Goal: Task Accomplishment & Management: Complete application form

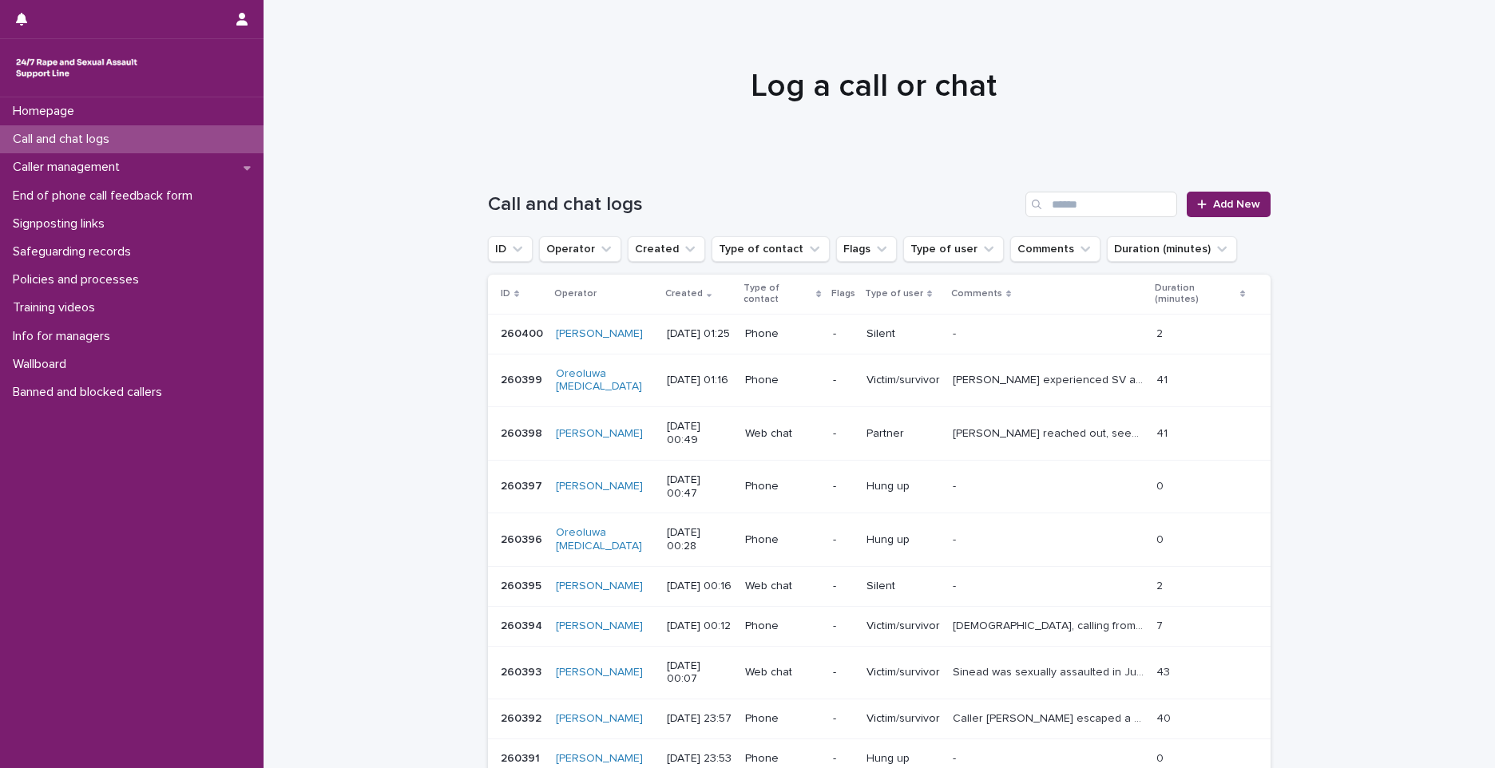
click at [219, 139] on div "Call and chat logs" at bounding box center [132, 139] width 264 height 28
click at [1227, 204] on span "Add New" at bounding box center [1236, 204] width 47 height 11
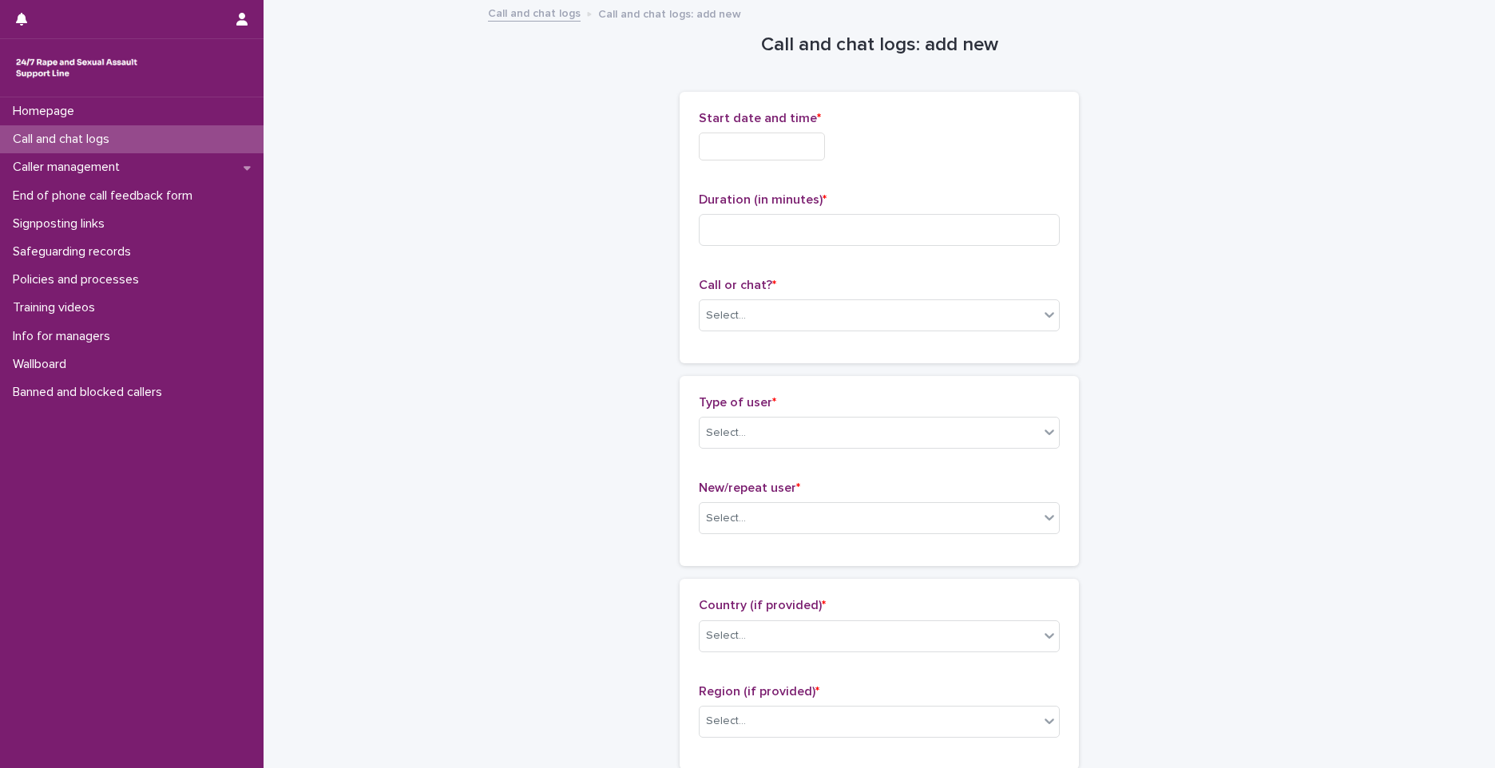
click at [741, 149] on input "text" at bounding box center [762, 147] width 126 height 28
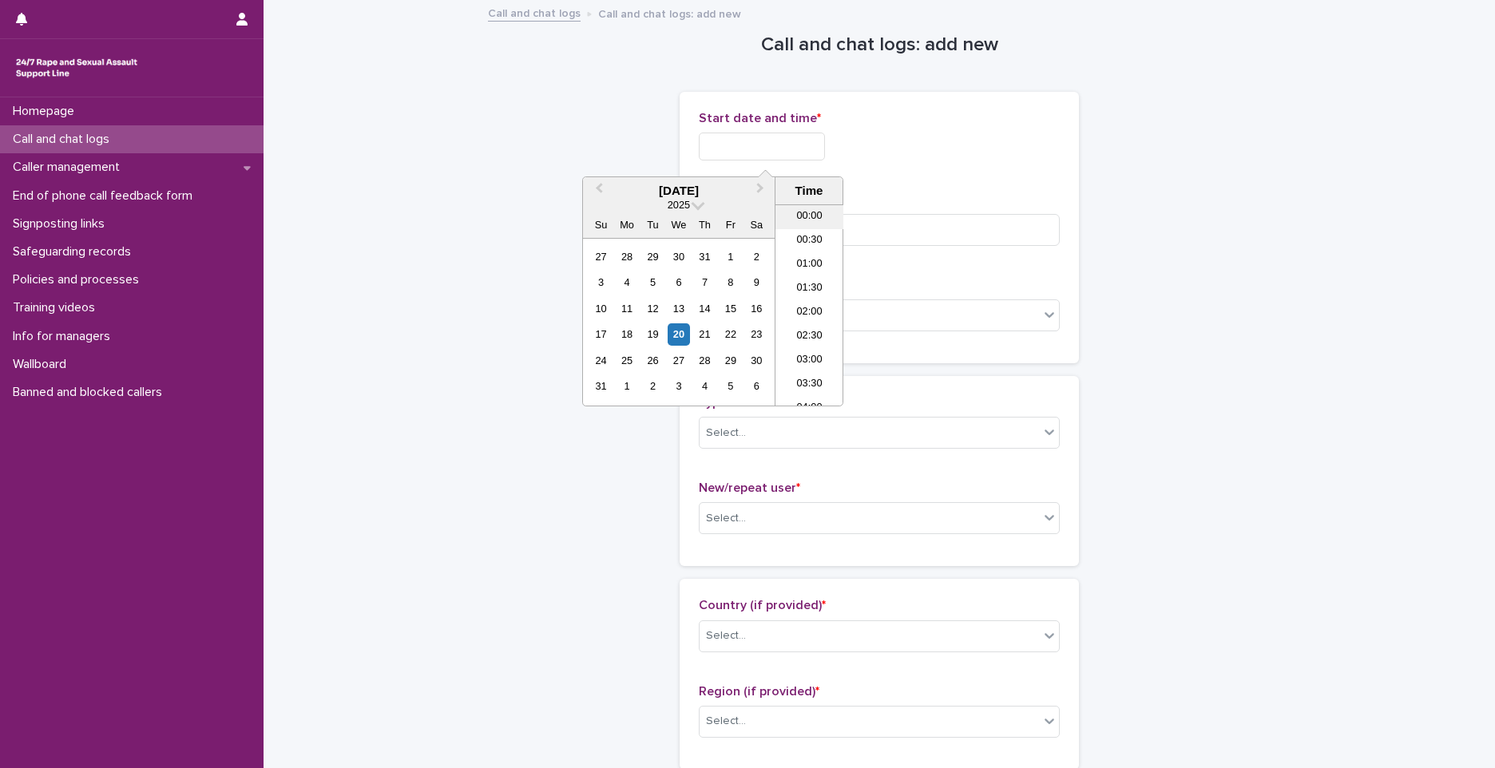
click at [813, 216] on li "00:00" at bounding box center [809, 217] width 68 height 24
click at [814, 138] on input "**********" at bounding box center [762, 147] width 126 height 28
type input "**********"
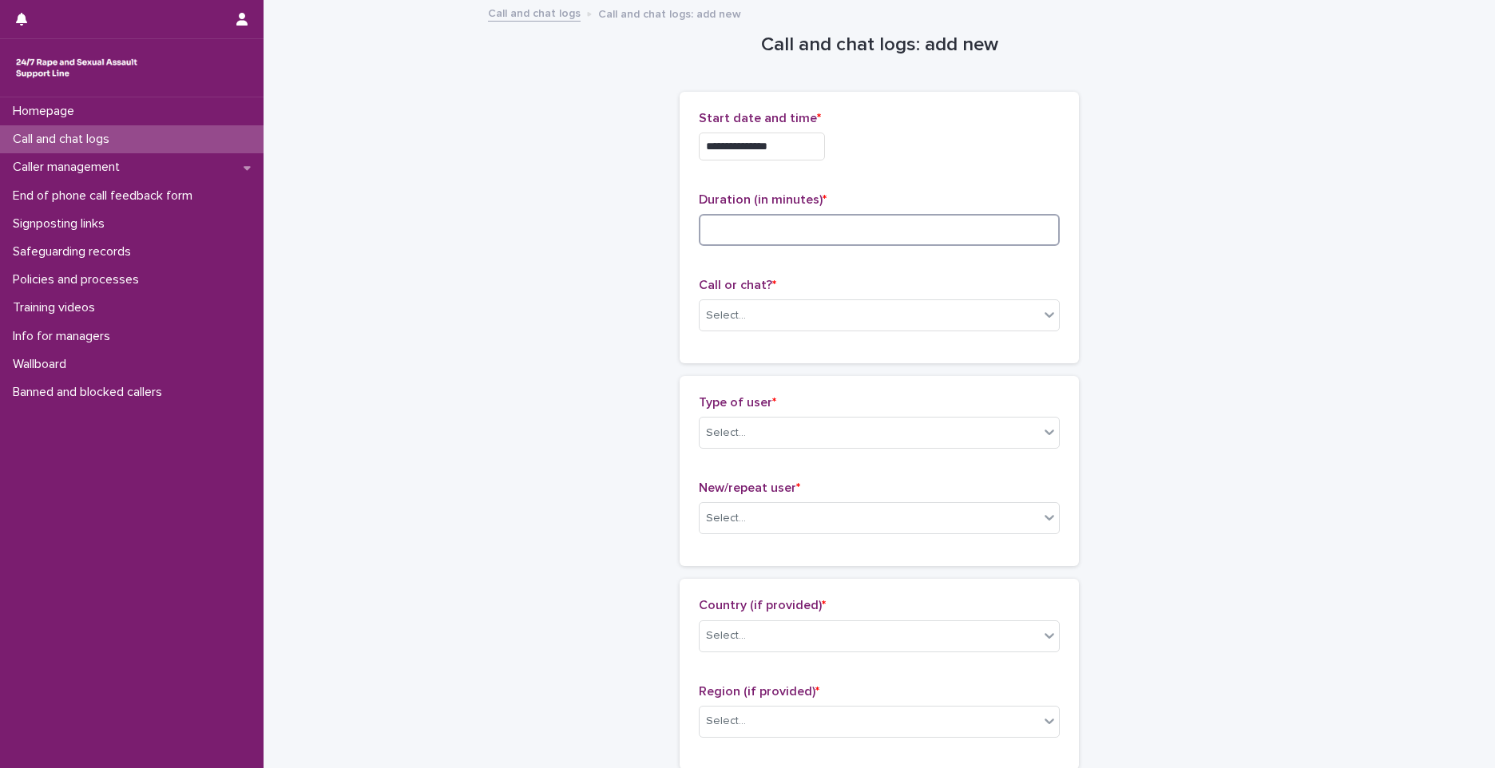
click at [840, 234] on input at bounding box center [879, 230] width 361 height 32
type input "**"
click at [756, 314] on div "Select..." at bounding box center [869, 316] width 339 height 26
click at [747, 370] on div "Web chat" at bounding box center [873, 374] width 359 height 28
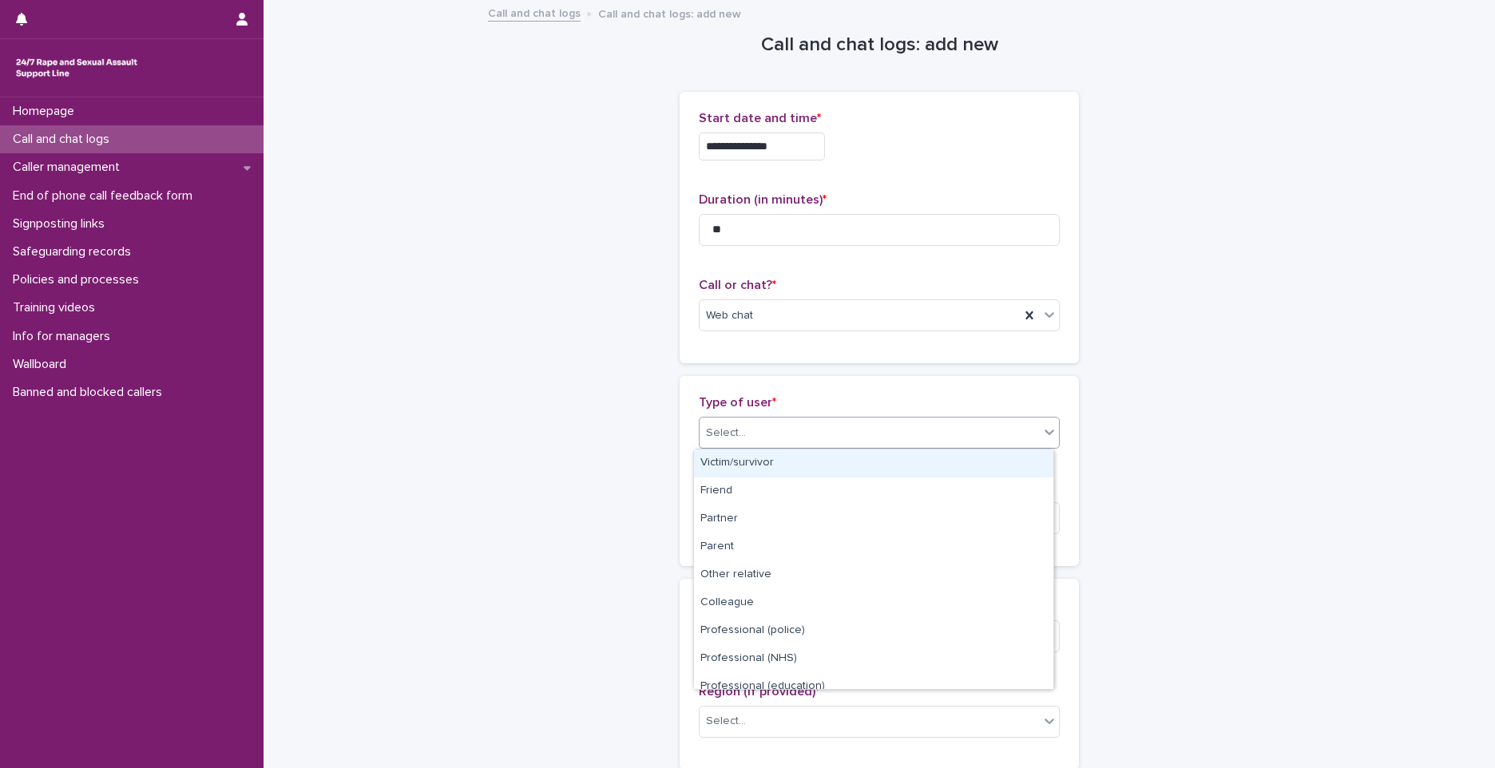
click at [734, 429] on div "Select..." at bounding box center [726, 433] width 40 height 17
click at [759, 460] on div "Victim/survivor" at bounding box center [873, 464] width 359 height 28
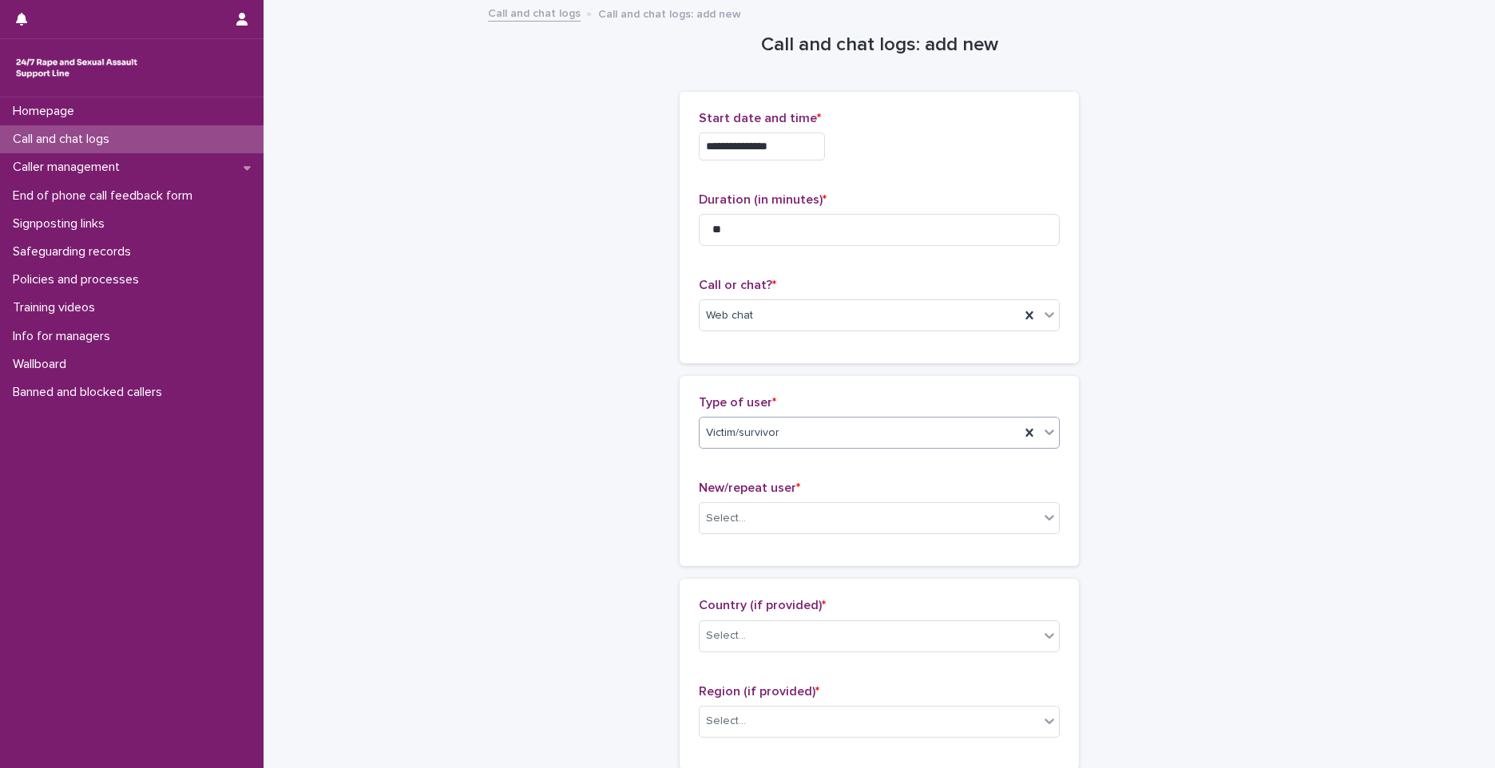
scroll to position [240, 0]
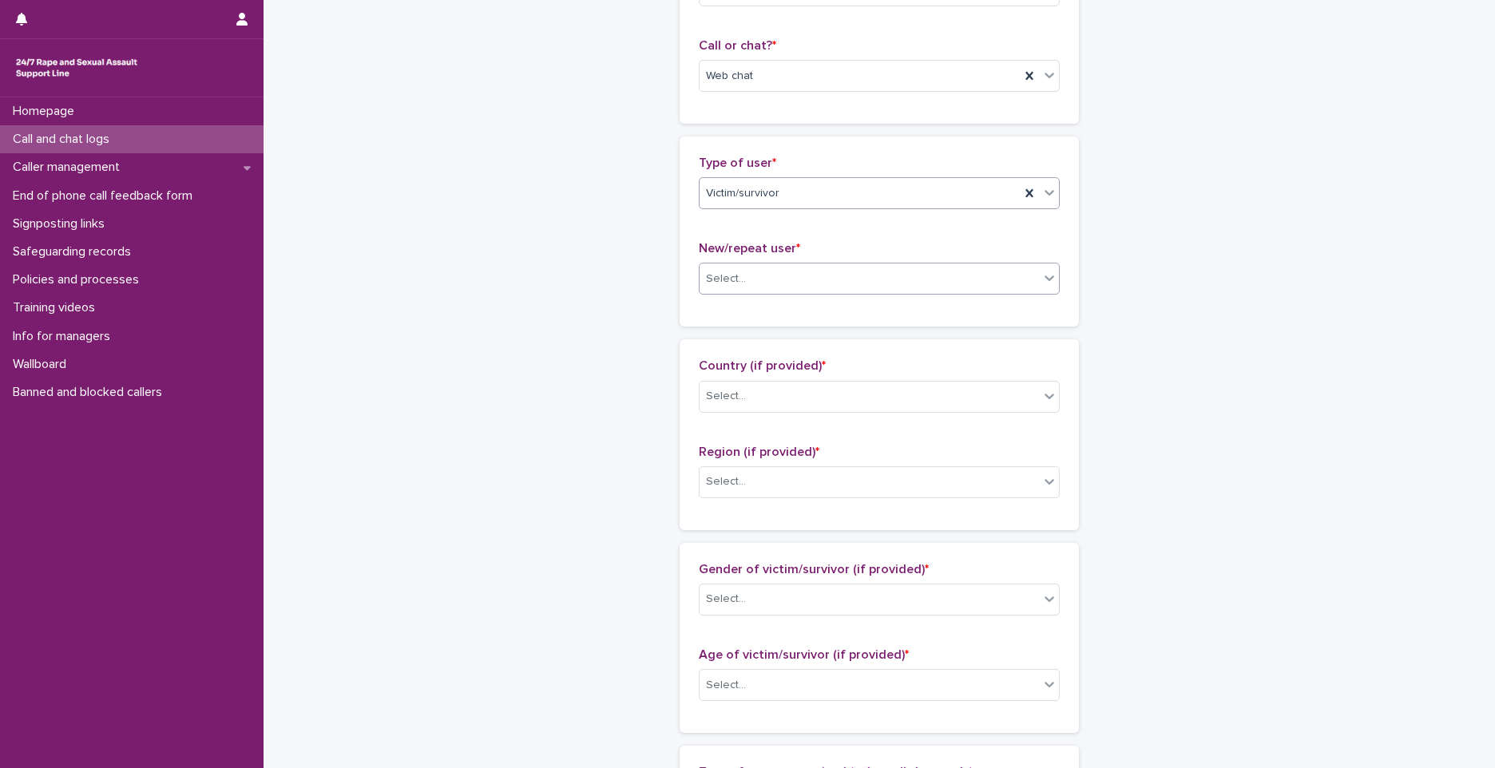
click at [736, 271] on div "Select..." at bounding box center [726, 279] width 40 height 17
click at [737, 288] on div "Select..." at bounding box center [869, 279] width 339 height 26
click at [731, 359] on div "Repeat user" at bounding box center [873, 365] width 359 height 28
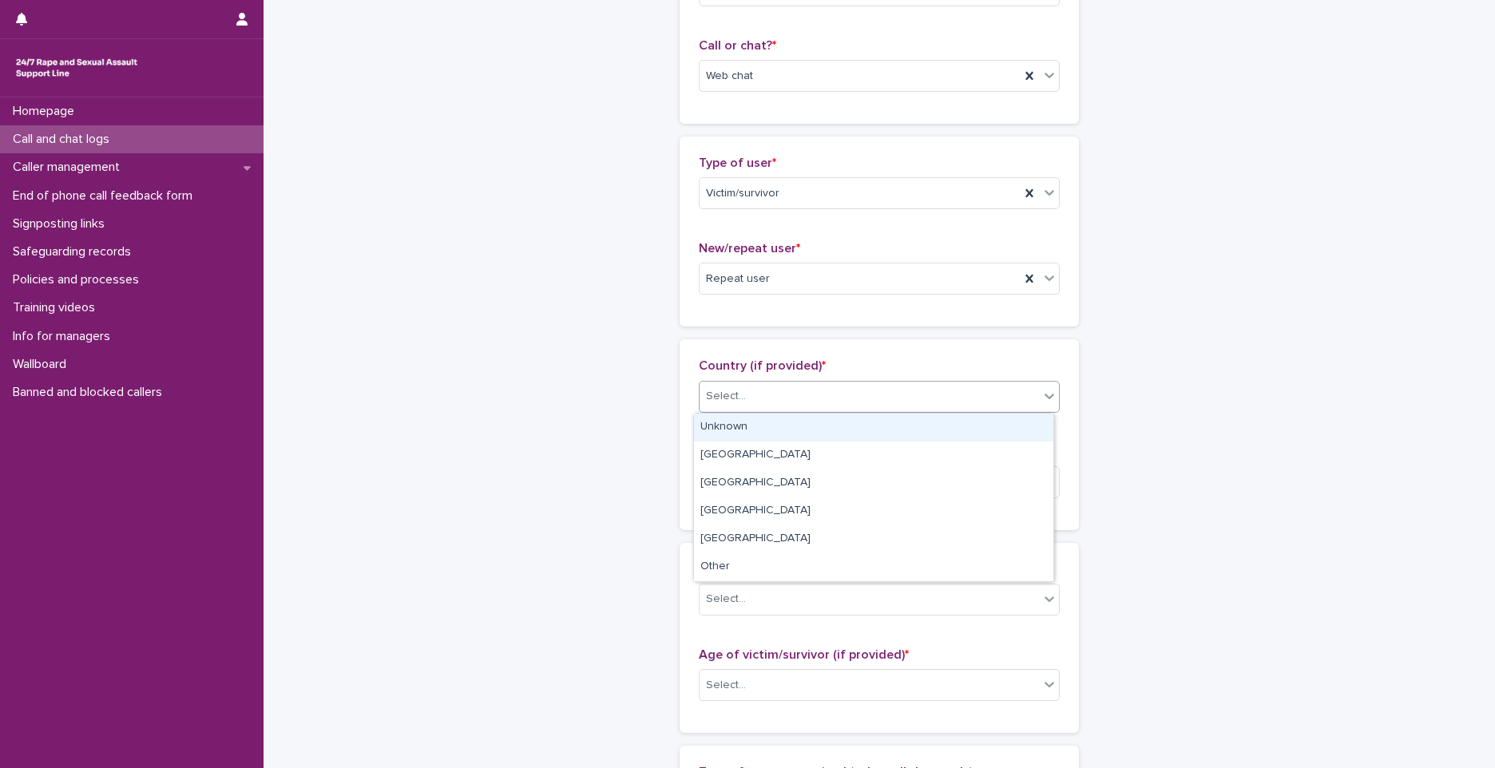
click at [747, 387] on div at bounding box center [748, 396] width 2 height 20
click at [723, 428] on div "Unknown" at bounding box center [873, 428] width 359 height 28
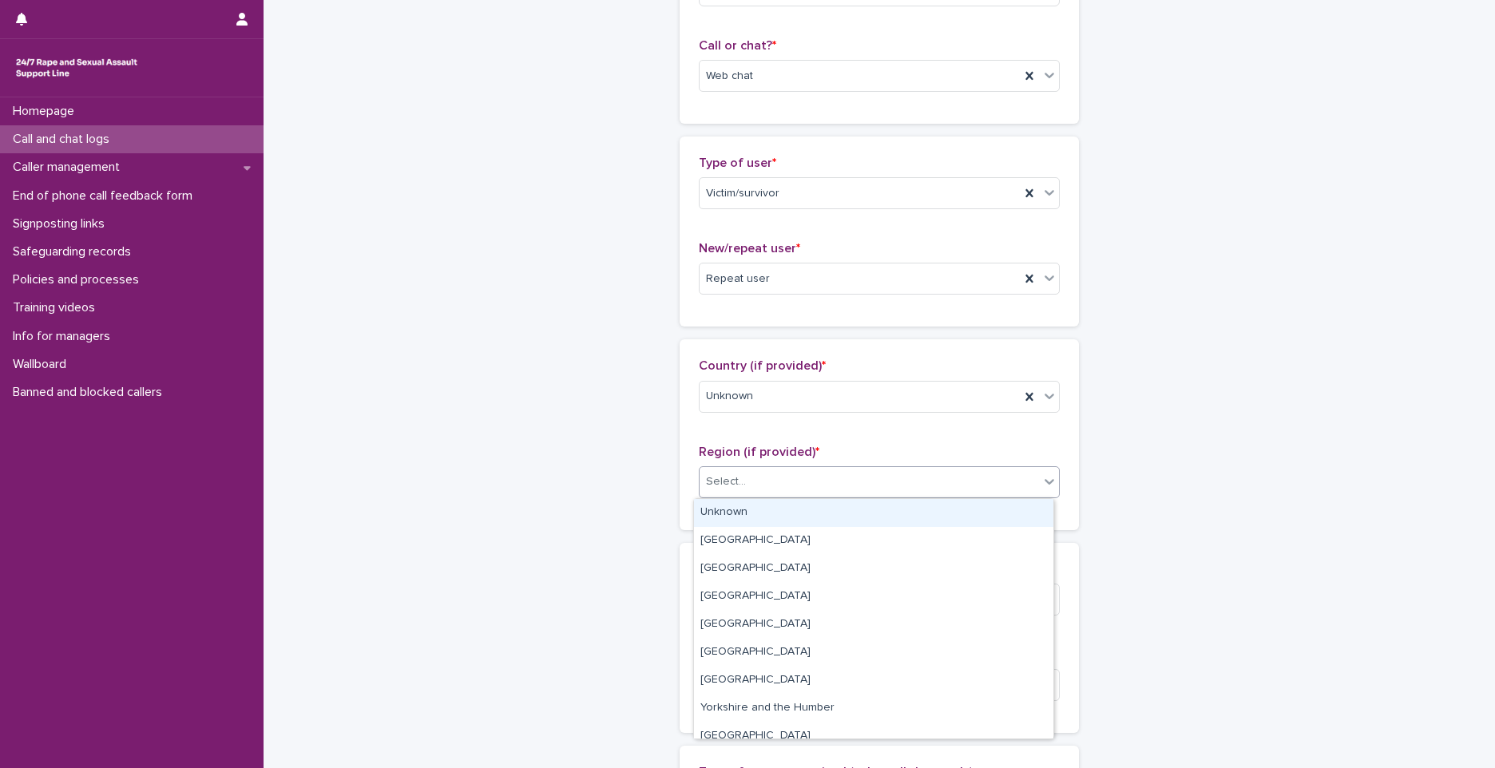
drag, startPoint x: 734, startPoint y: 476, endPoint x: 744, endPoint y: 510, distance: 35.9
click at [733, 476] on div "Select..." at bounding box center [726, 482] width 40 height 17
click at [747, 513] on div "Unknown" at bounding box center [873, 513] width 359 height 28
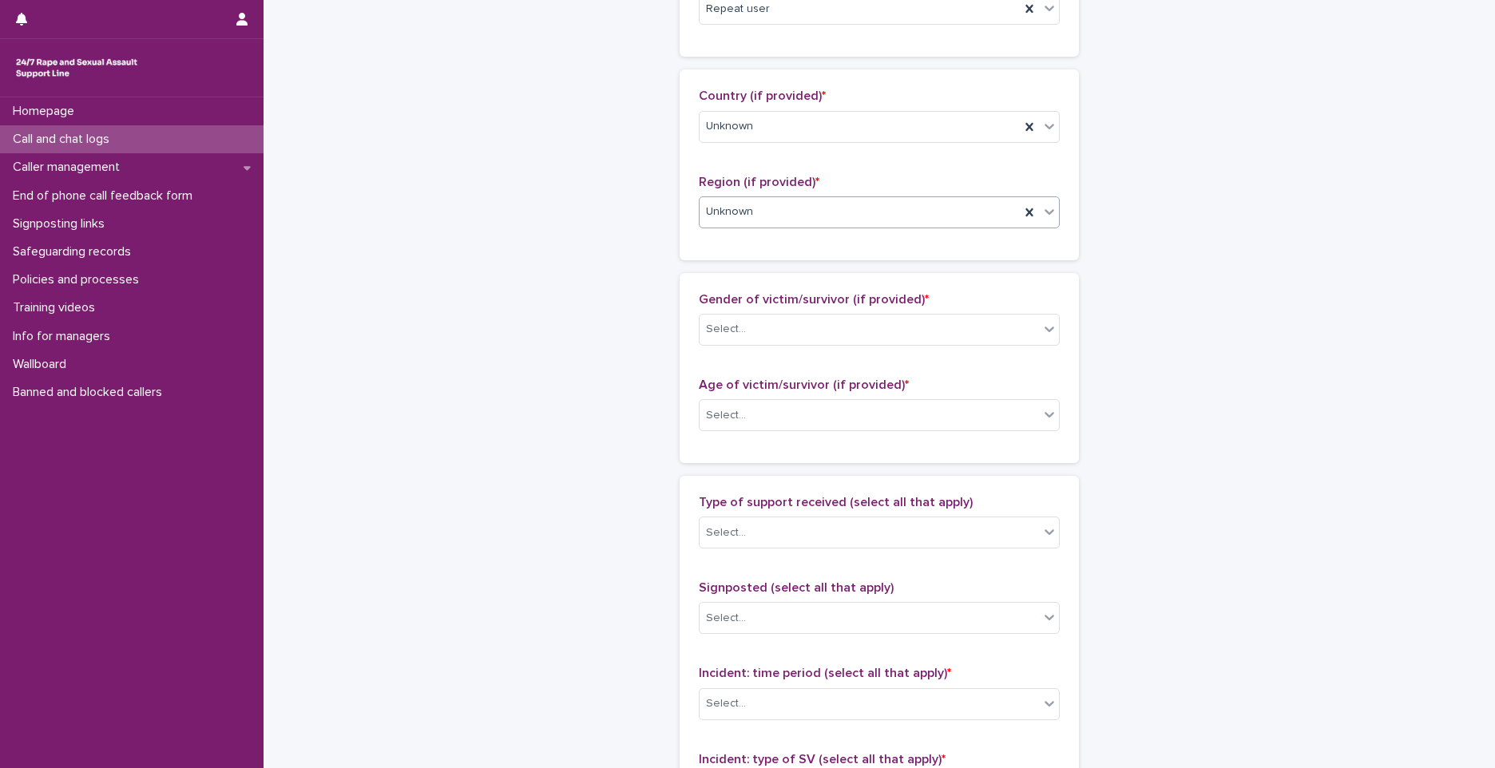
scroll to position [559, 0]
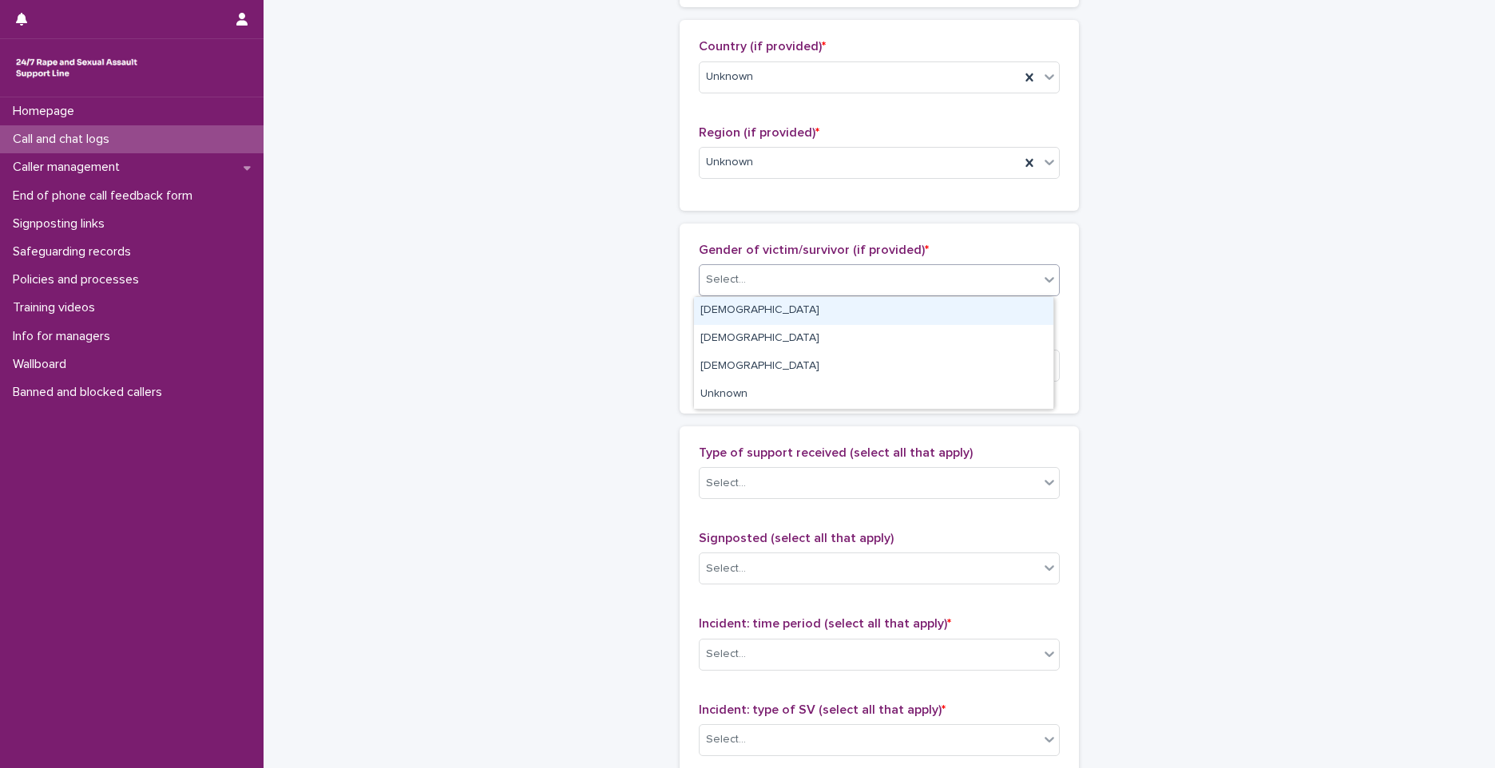
click at [731, 280] on div "Select..." at bounding box center [726, 280] width 40 height 17
click at [740, 315] on div "[DEMOGRAPHIC_DATA]" at bounding box center [873, 311] width 359 height 28
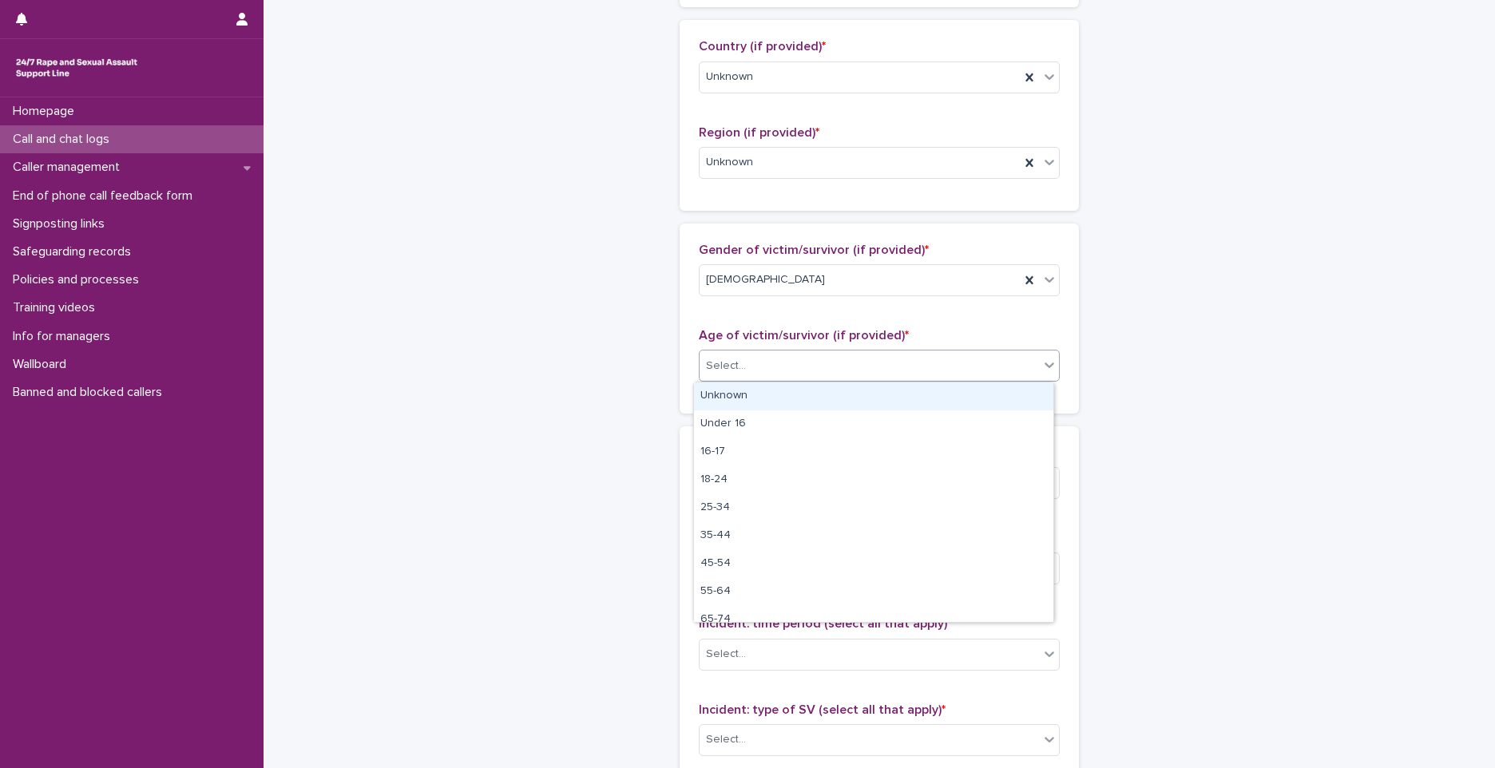
click at [735, 364] on div "Select..." at bounding box center [726, 366] width 40 height 17
click at [728, 398] on div "Unknown" at bounding box center [873, 397] width 359 height 28
drag, startPoint x: 706, startPoint y: 470, endPoint x: 728, endPoint y: 398, distance: 75.3
click at [728, 398] on div "Gender of victim/survivor (if provided) * [DEMOGRAPHIC_DATA] Age of victim/surv…" at bounding box center [879, 319] width 399 height 190
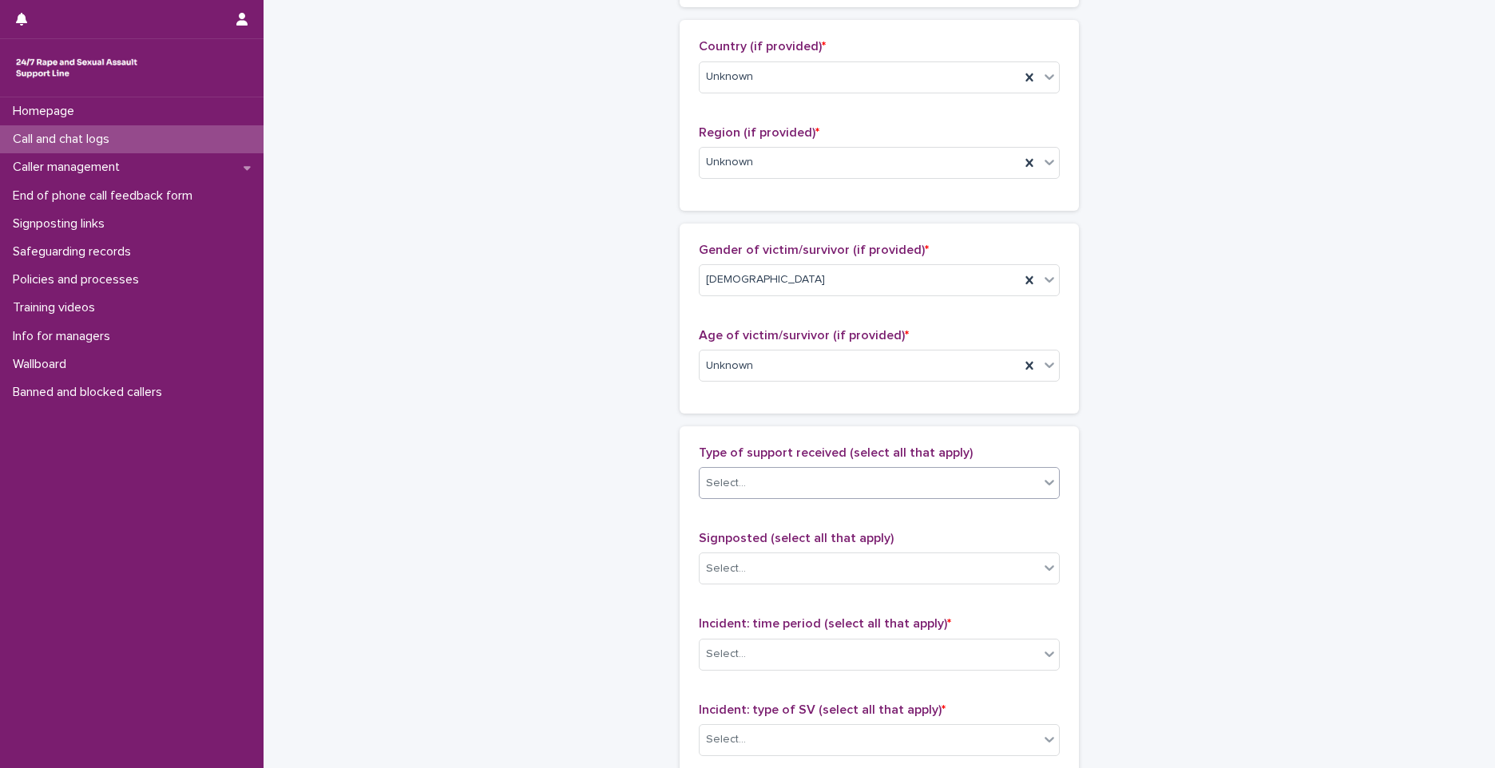
drag, startPoint x: 728, startPoint y: 398, endPoint x: 723, endPoint y: 474, distance: 76.0
click at [723, 474] on div "Select..." at bounding box center [869, 483] width 339 height 26
click at [725, 505] on div "Emotional support" at bounding box center [873, 514] width 359 height 28
click at [855, 479] on div "Emotional support" at bounding box center [860, 484] width 320 height 28
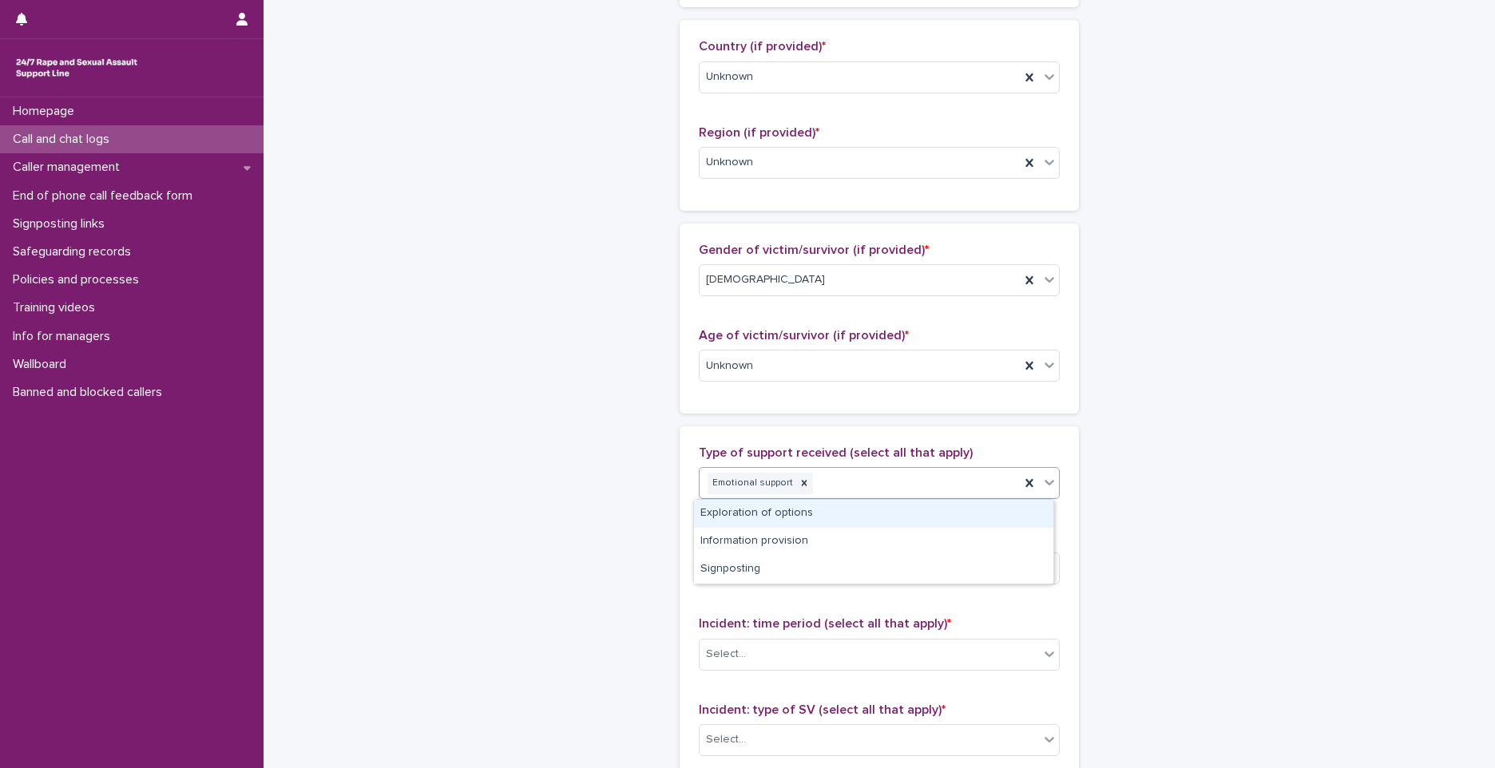
click at [807, 515] on div "Exploration of options" at bounding box center [873, 514] width 359 height 28
click at [807, 515] on div "Type of support received (select all that apply) option Emotional support, sele…" at bounding box center [879, 780] width 361 height 668
drag, startPoint x: 807, startPoint y: 515, endPoint x: 997, endPoint y: 478, distance: 193.6
click at [997, 478] on div "Emotional support Exploration of options" at bounding box center [860, 484] width 320 height 28
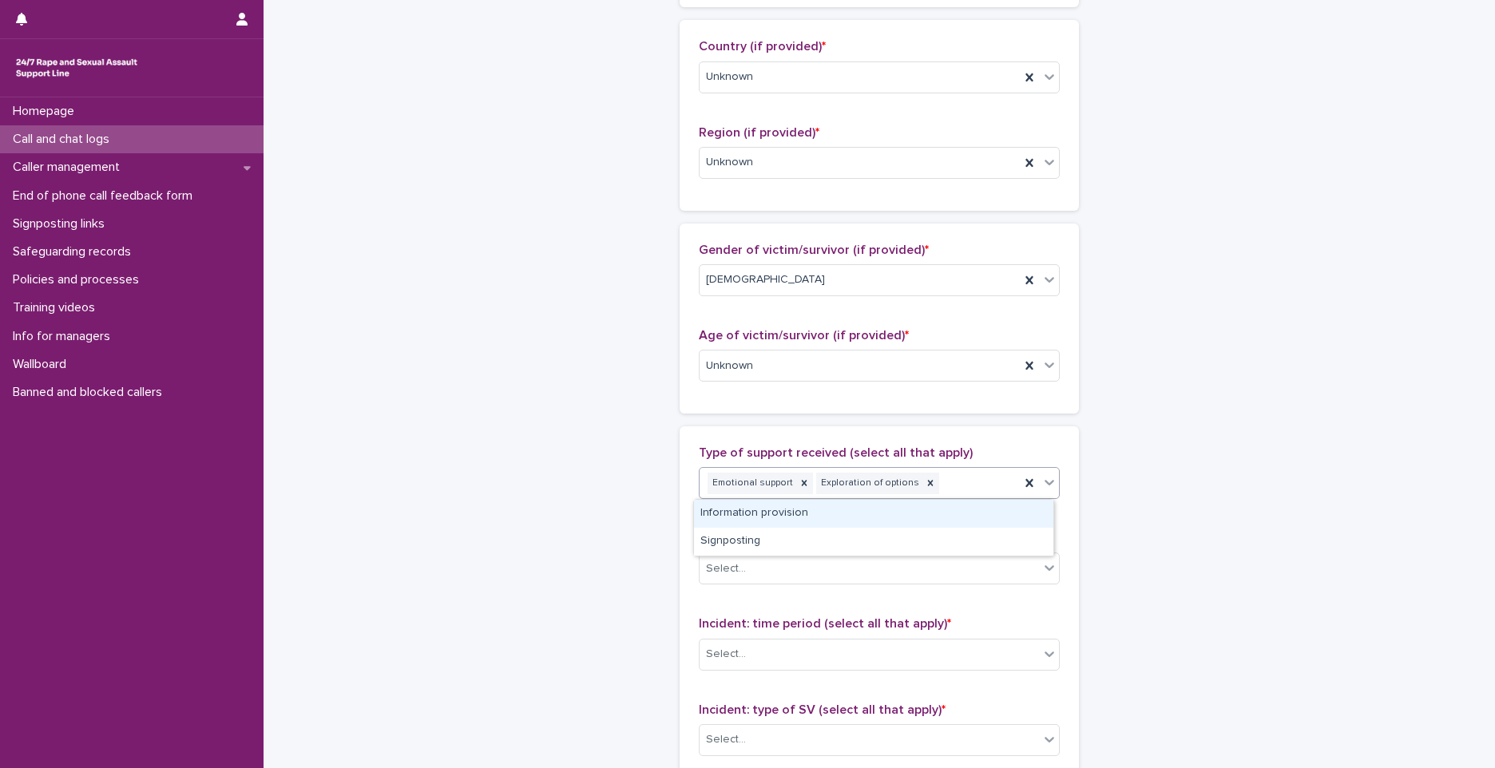
click at [945, 478] on div "Emotional support Exploration of options" at bounding box center [860, 484] width 320 height 28
click at [771, 508] on div "Information provision" at bounding box center [873, 514] width 359 height 28
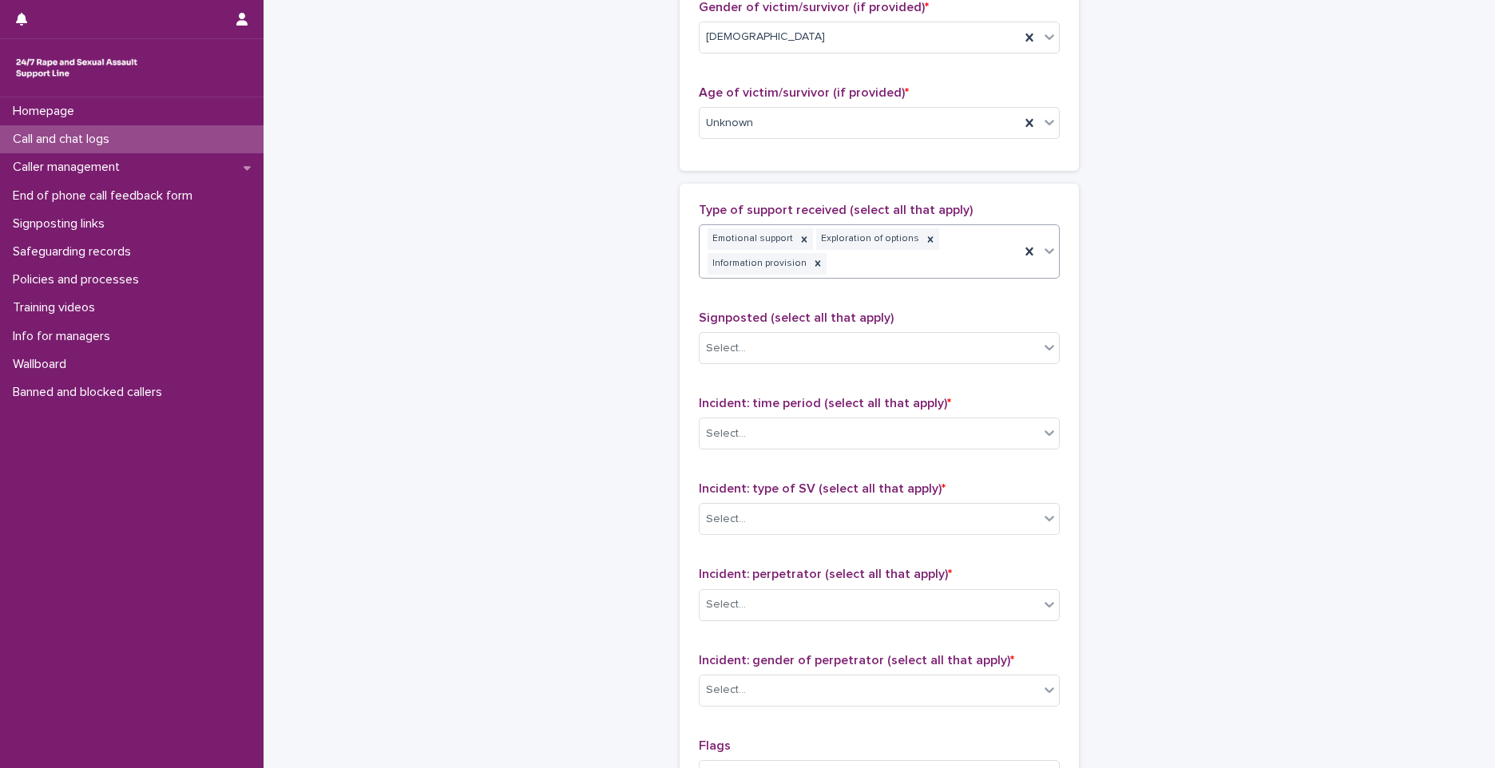
scroll to position [810, 0]
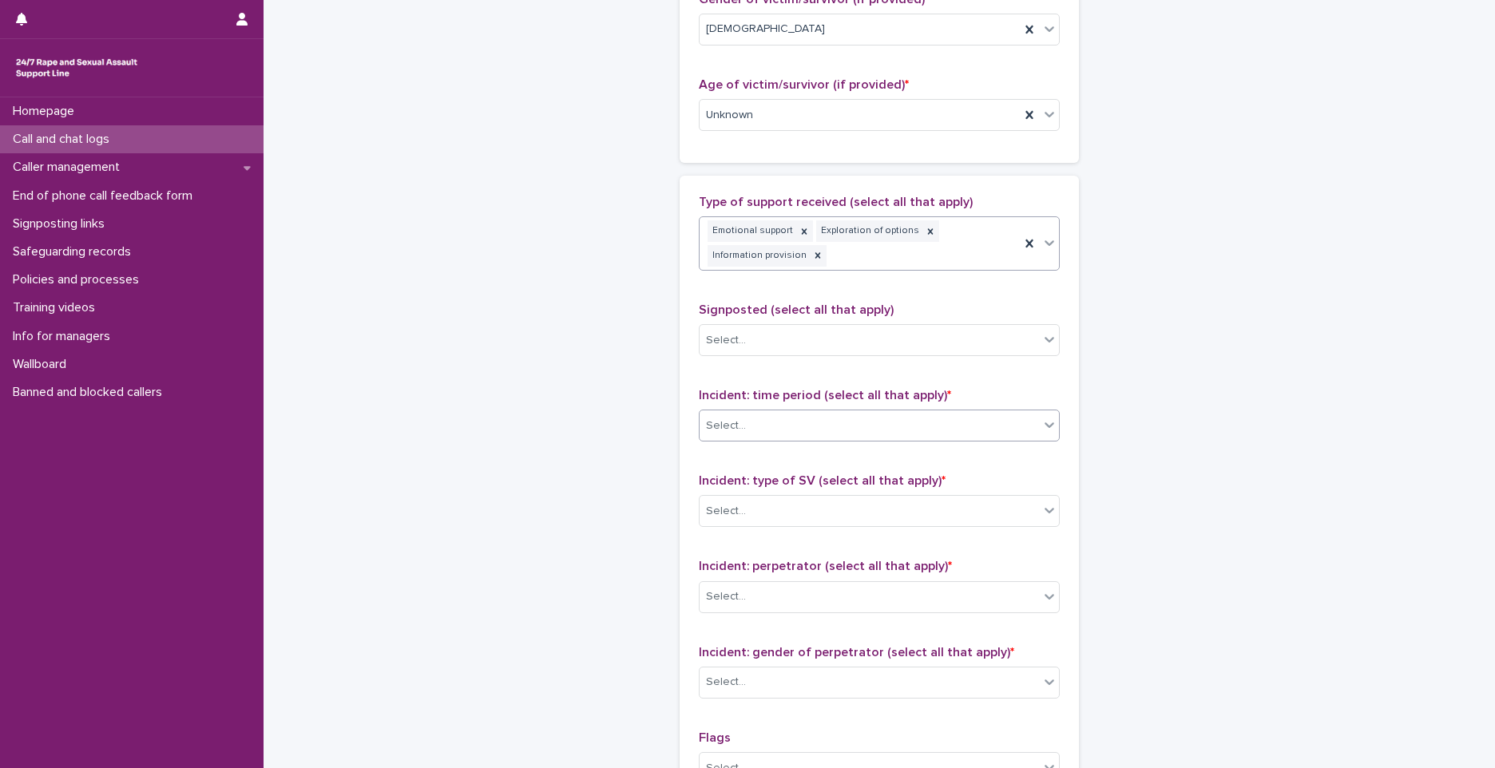
click at [760, 427] on div "Select..." at bounding box center [869, 426] width 339 height 26
click at [760, 414] on div "Select..." at bounding box center [869, 426] width 339 height 26
click at [763, 415] on div "Select..." at bounding box center [869, 426] width 339 height 26
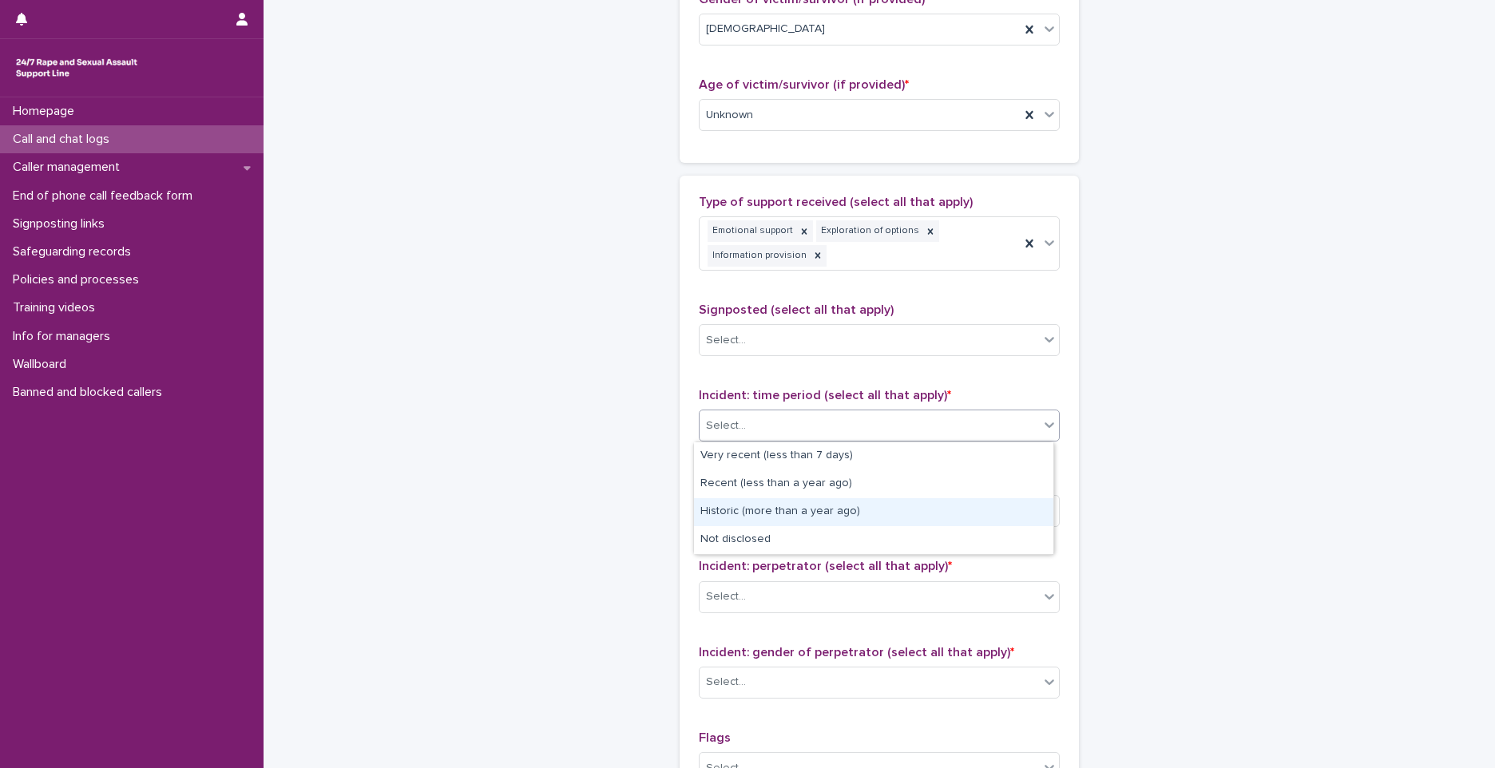
click at [750, 511] on div "Historic (more than a year ago)" at bounding box center [873, 512] width 359 height 28
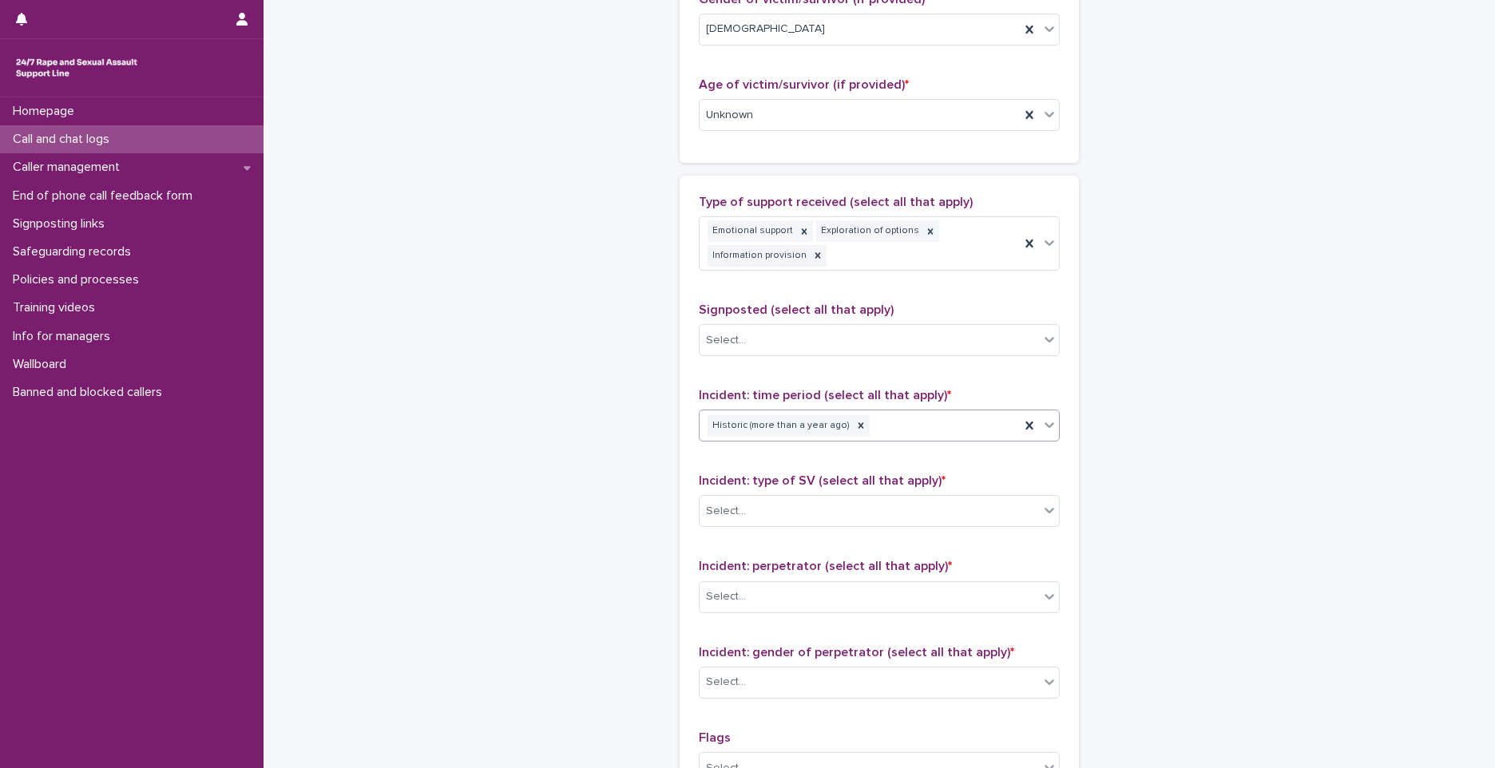
click at [898, 436] on div "Historic (more than a year ago)" at bounding box center [860, 426] width 320 height 28
click at [883, 422] on div "Historic (more than a year ago)" at bounding box center [860, 426] width 320 height 28
click at [879, 418] on div "Historic (more than a year ago)" at bounding box center [860, 426] width 320 height 28
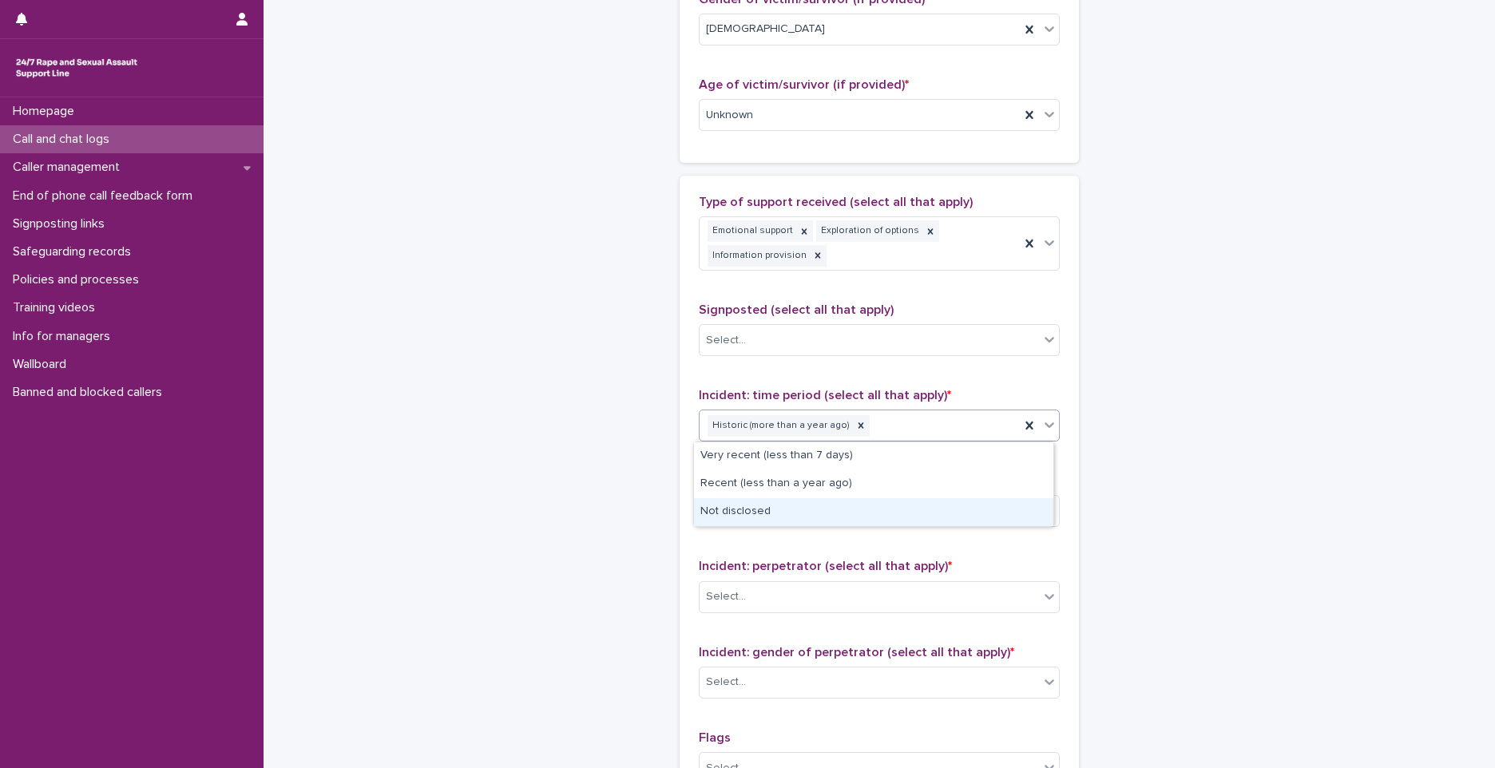
click at [743, 546] on div "Type of support received (select all that apply) Emotional support Exploration …" at bounding box center [879, 540] width 361 height 690
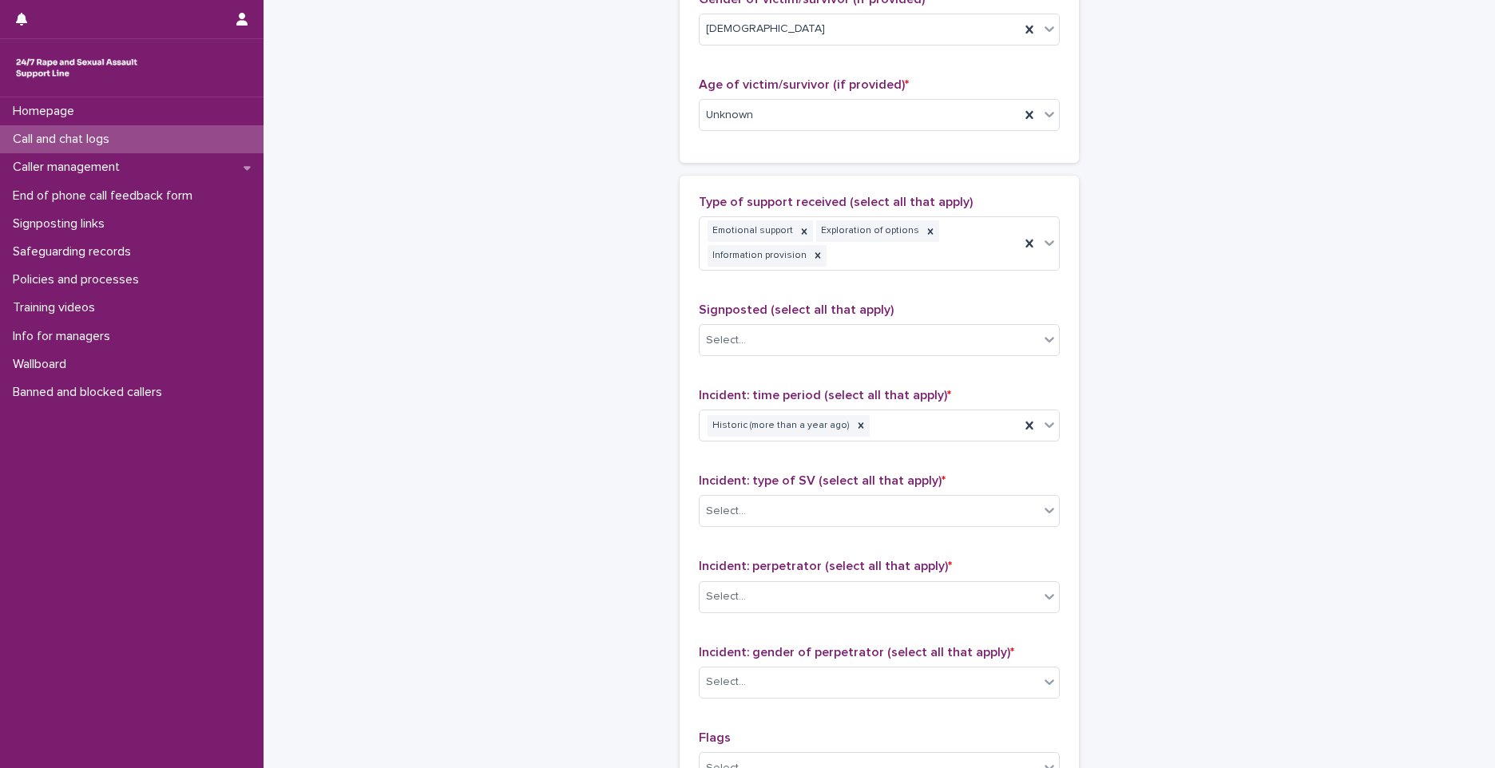
click at [743, 546] on div "Type of support received (select all that apply) Emotional support Exploration …" at bounding box center [879, 540] width 361 height 690
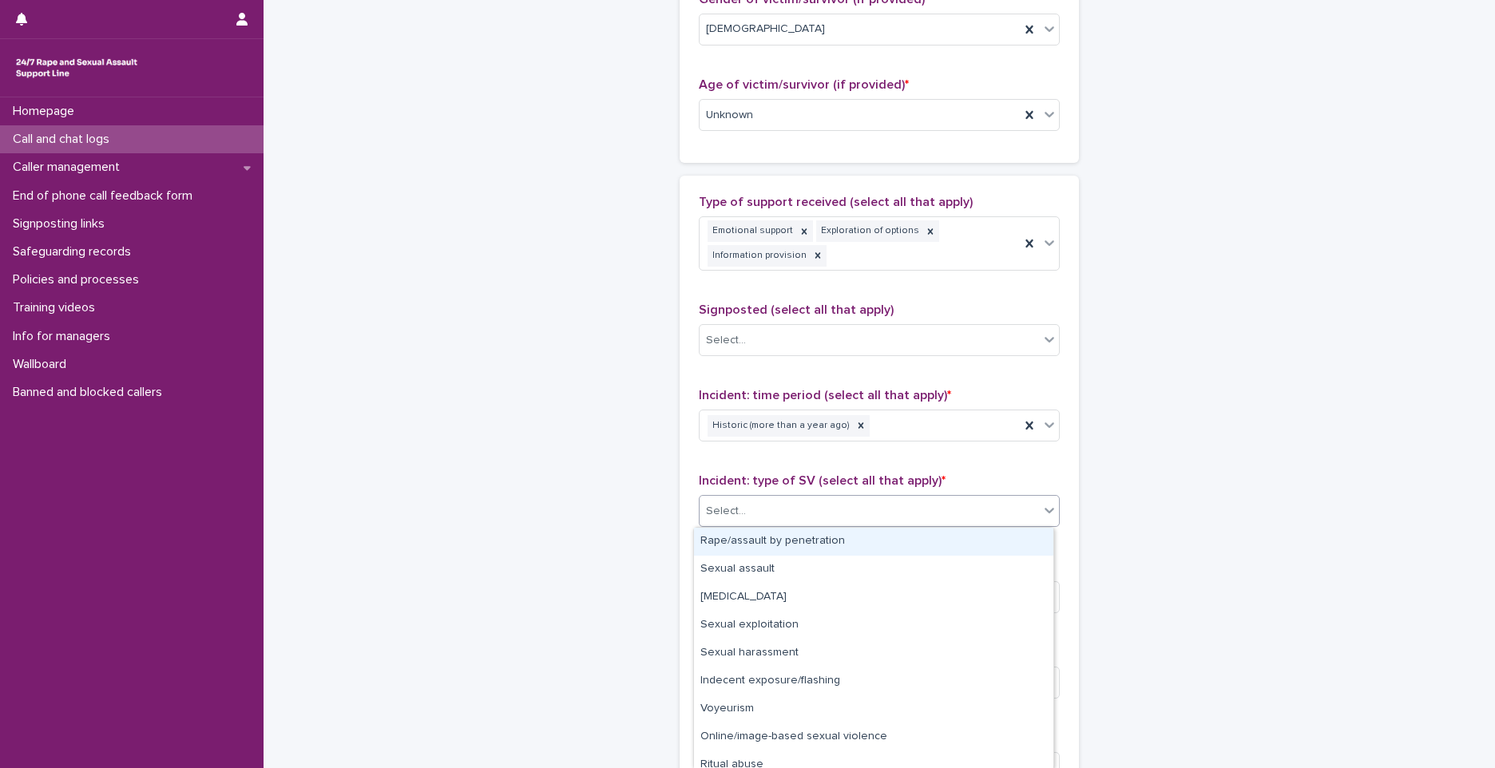
drag, startPoint x: 743, startPoint y: 546, endPoint x: 732, endPoint y: 513, distance: 34.6
click at [732, 513] on div "Select..." at bounding box center [726, 511] width 40 height 17
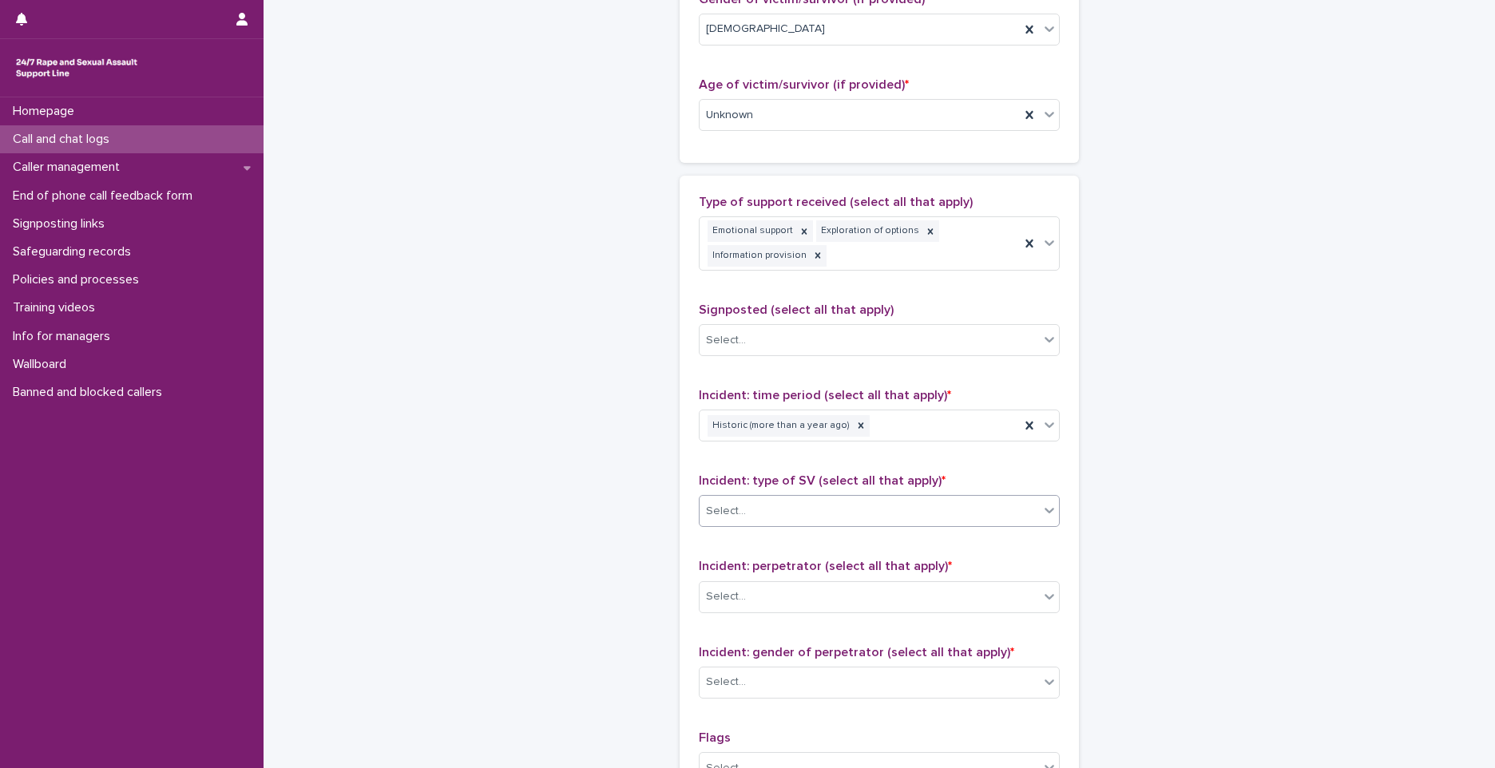
click at [726, 505] on div "Select..." at bounding box center [726, 511] width 40 height 17
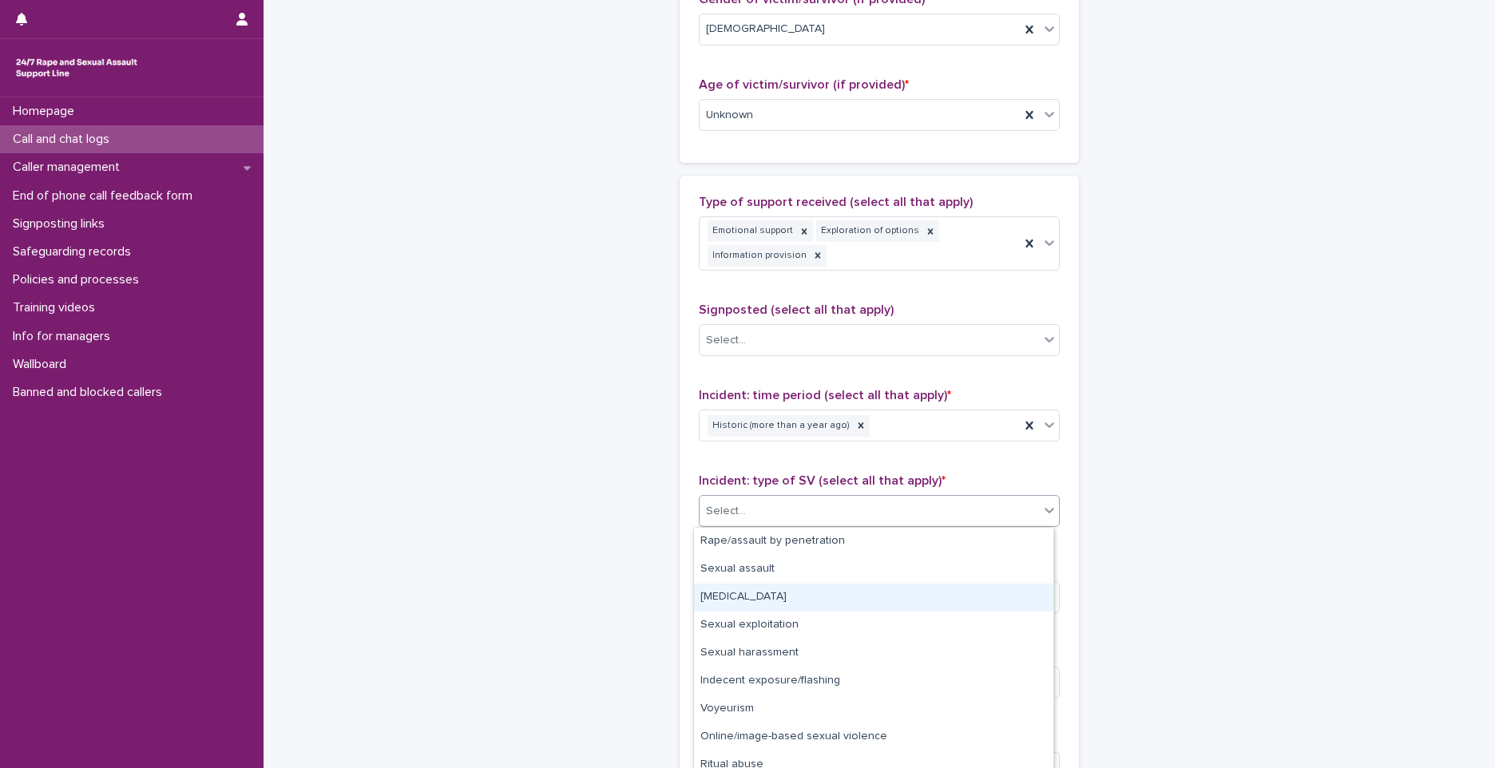
click at [729, 593] on div "[MEDICAL_DATA]" at bounding box center [873, 598] width 359 height 28
click at [729, 593] on div "Select..." at bounding box center [726, 597] width 40 height 17
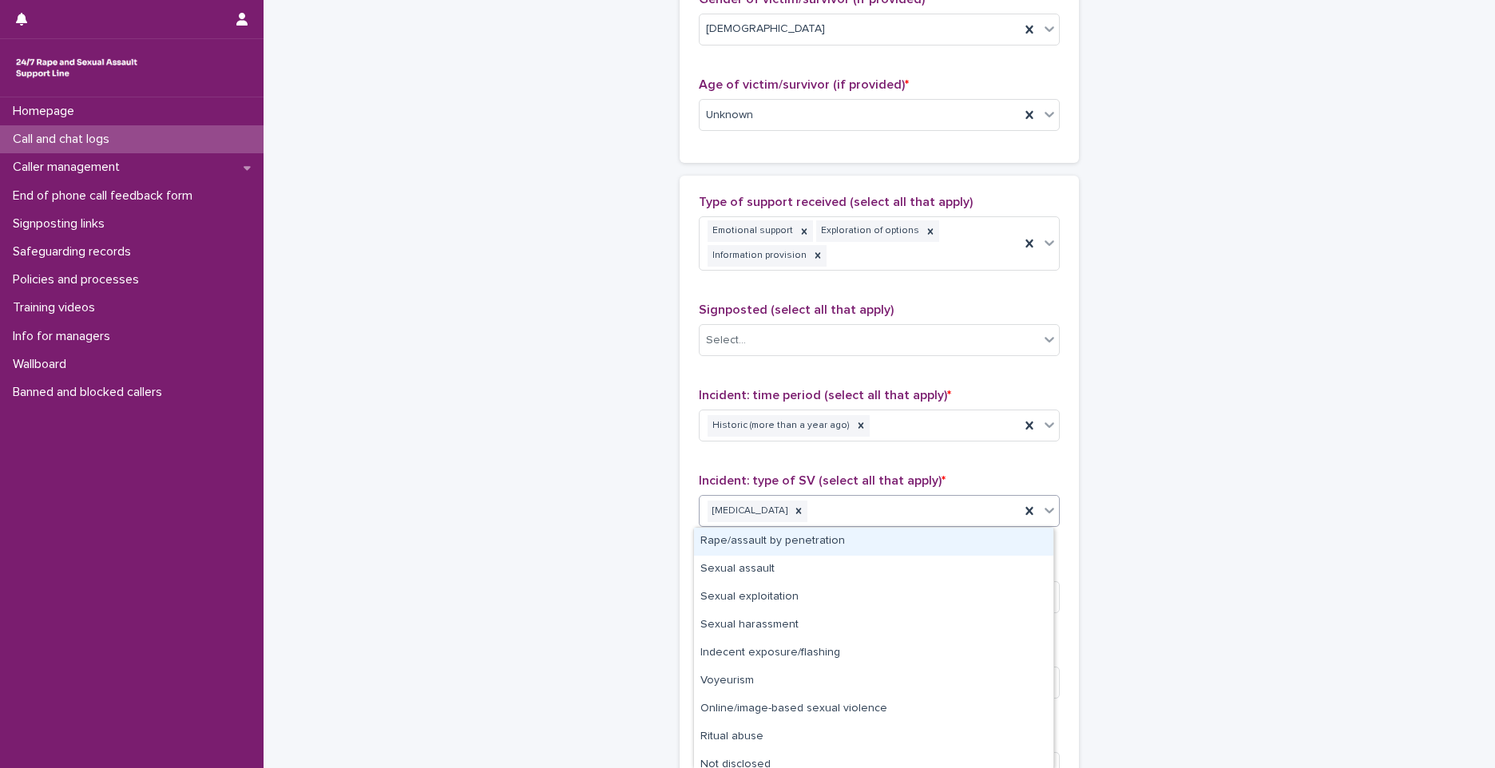
click at [859, 513] on div "[MEDICAL_DATA]" at bounding box center [860, 511] width 320 height 28
click at [763, 569] on div "Sexual assault" at bounding box center [873, 570] width 359 height 28
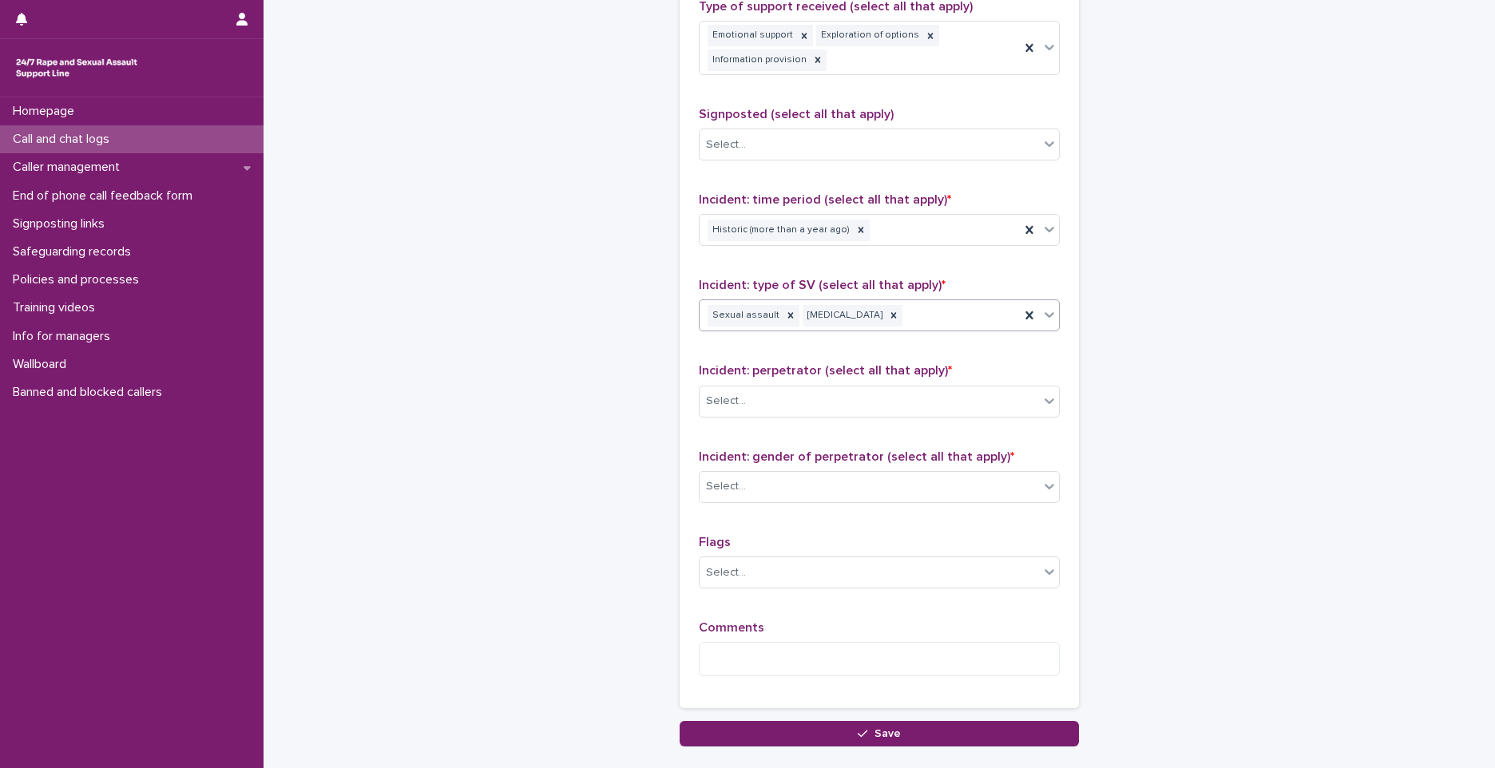
scroll to position [1049, 0]
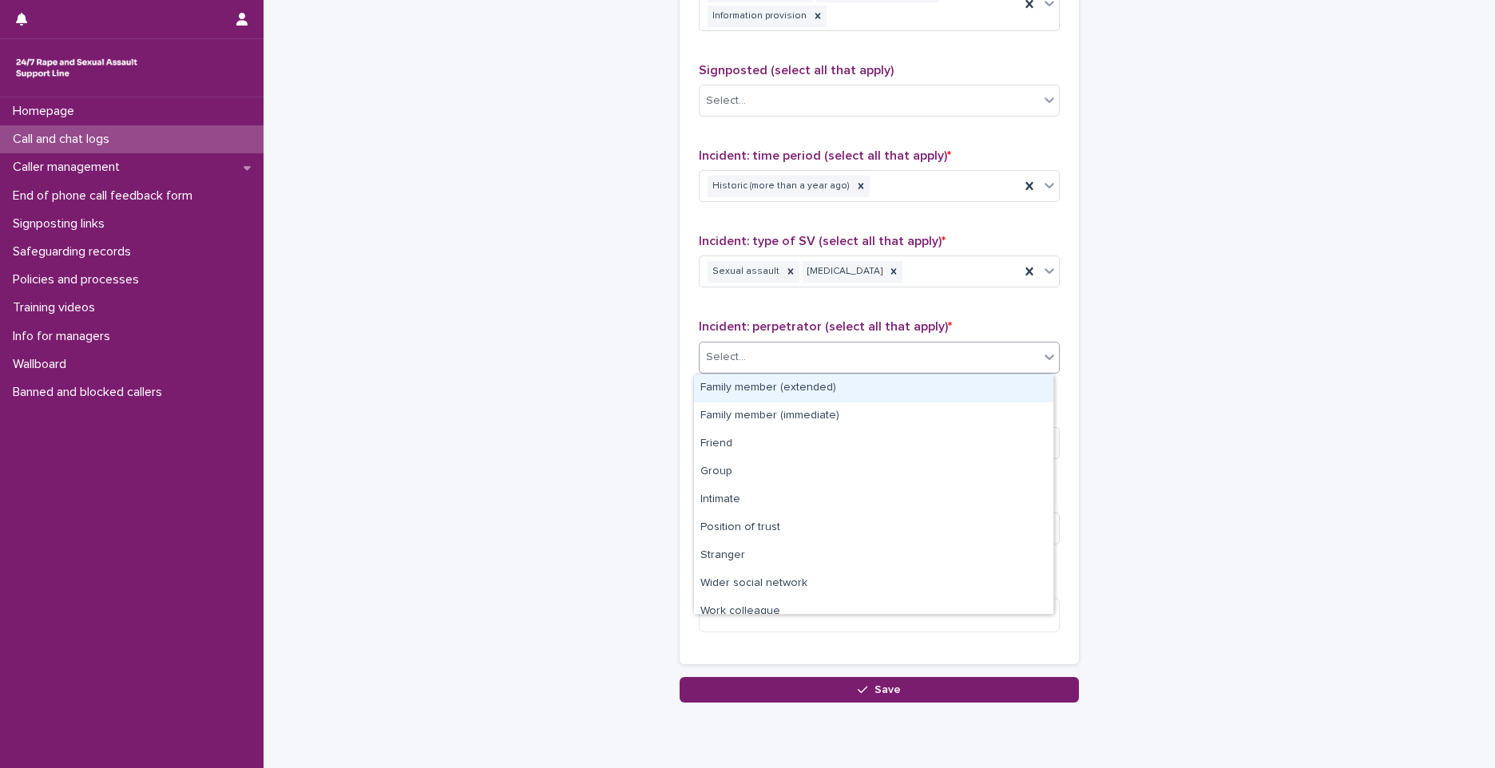
click at [751, 362] on div "Select..." at bounding box center [869, 357] width 339 height 26
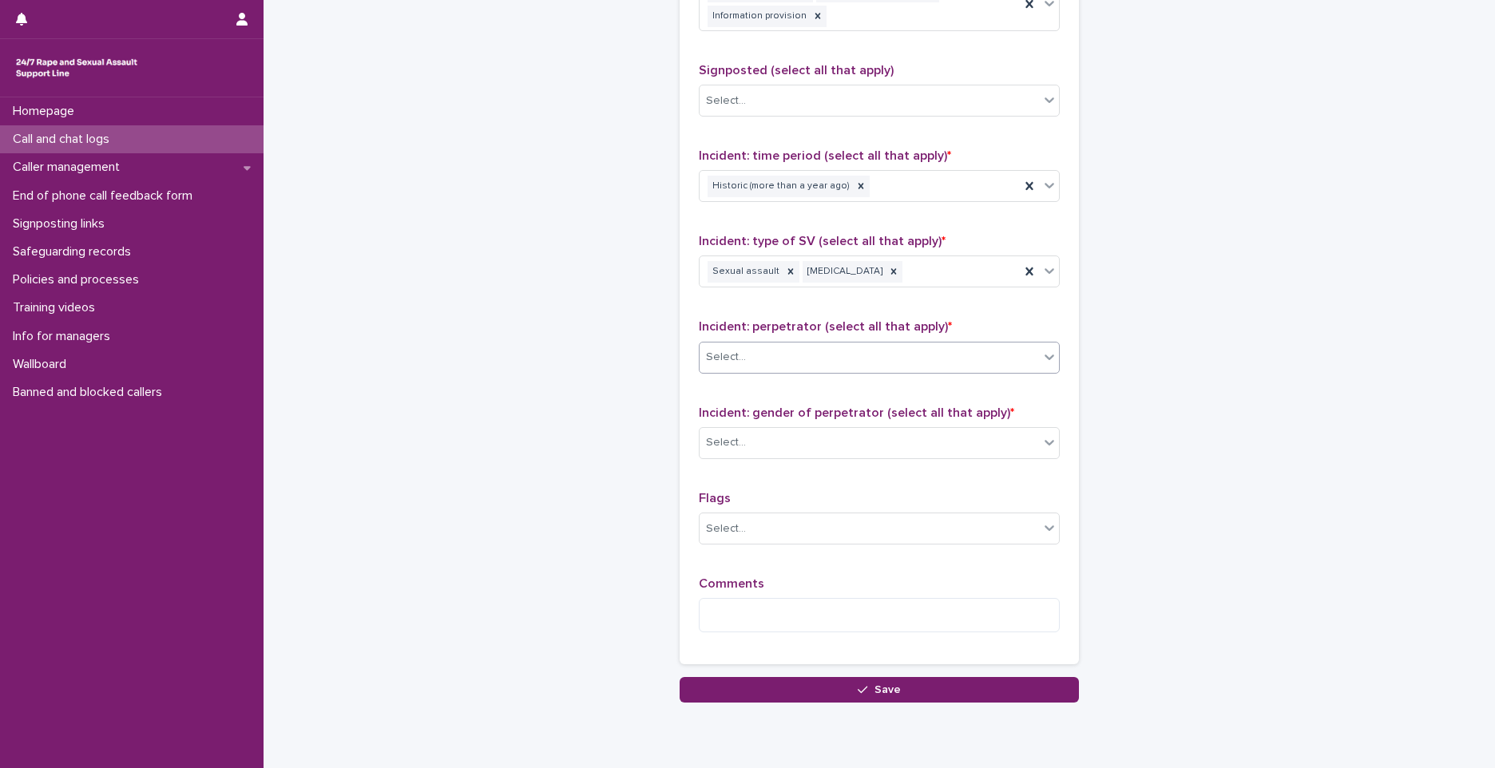
click at [751, 362] on div "Select..." at bounding box center [869, 357] width 339 height 26
click at [747, 446] on div "Select..." at bounding box center [869, 443] width 339 height 26
click at [731, 448] on div "Select..." at bounding box center [726, 442] width 40 height 17
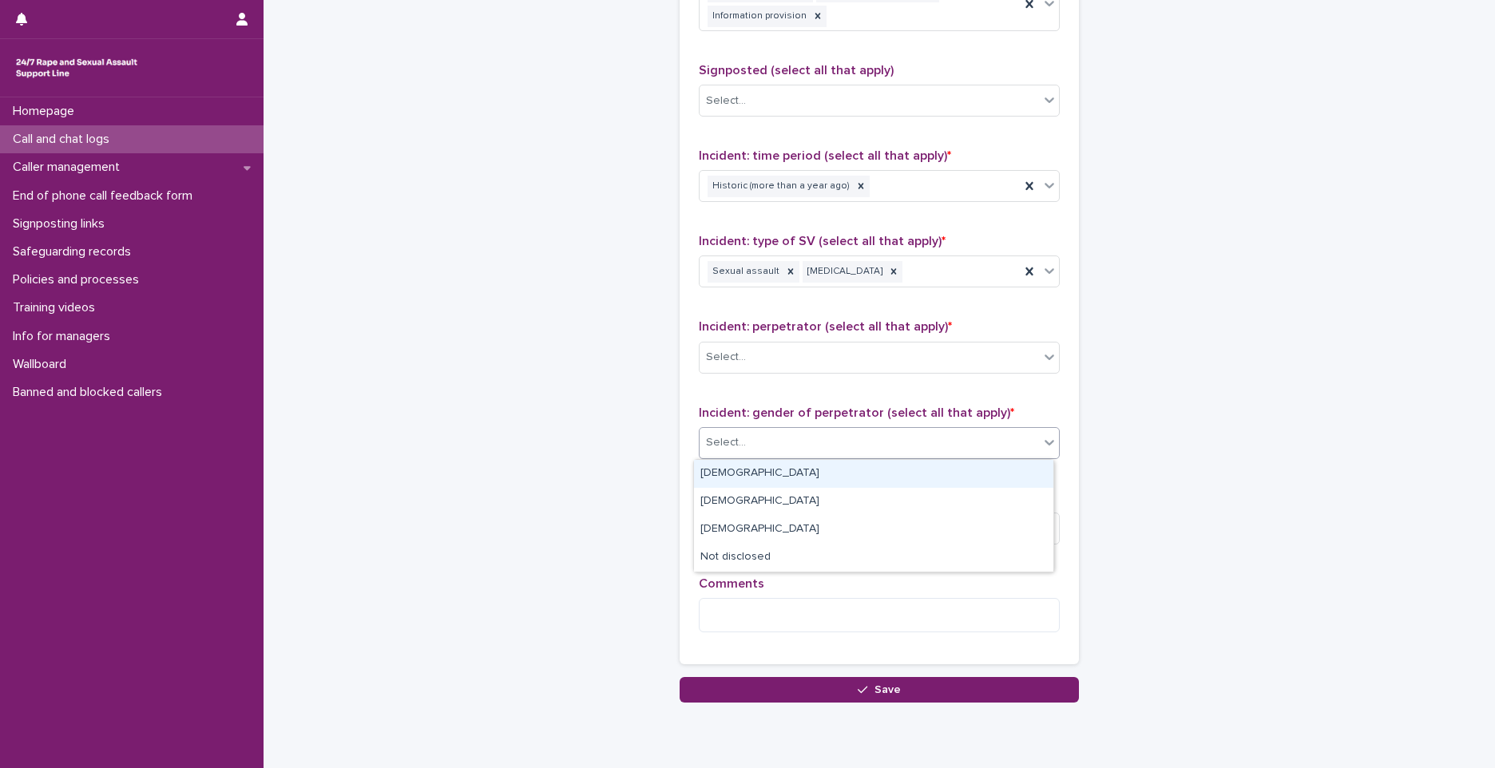
click at [723, 480] on div "[DEMOGRAPHIC_DATA]" at bounding box center [873, 474] width 359 height 28
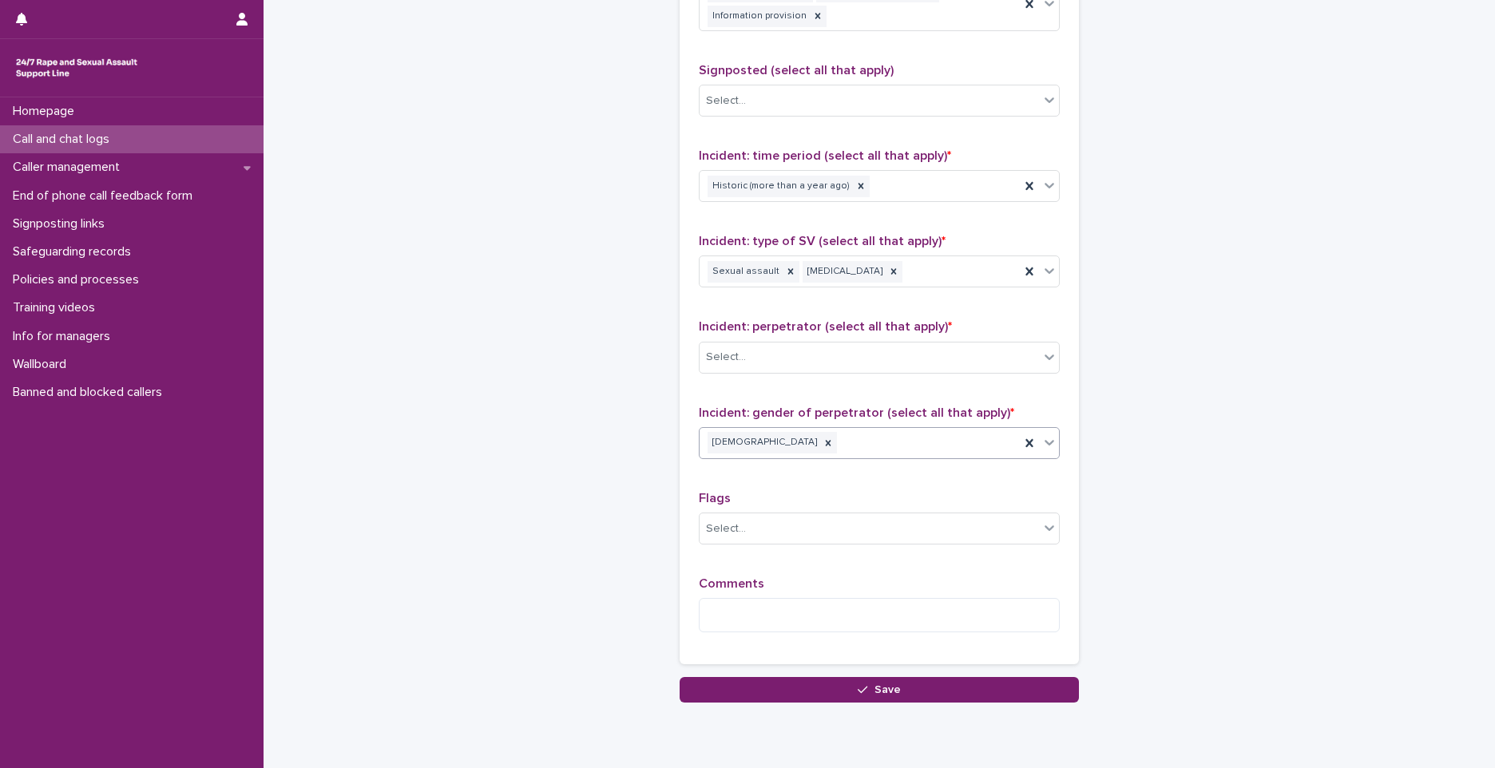
click at [728, 288] on div "Incident: type of SV (select all that apply) * Sexual assault [MEDICAL_DATA]" at bounding box center [879, 267] width 361 height 66
drag, startPoint x: 728, startPoint y: 288, endPoint x: 731, endPoint y: 350, distance: 61.5
click at [731, 350] on div "Select..." at bounding box center [726, 357] width 40 height 17
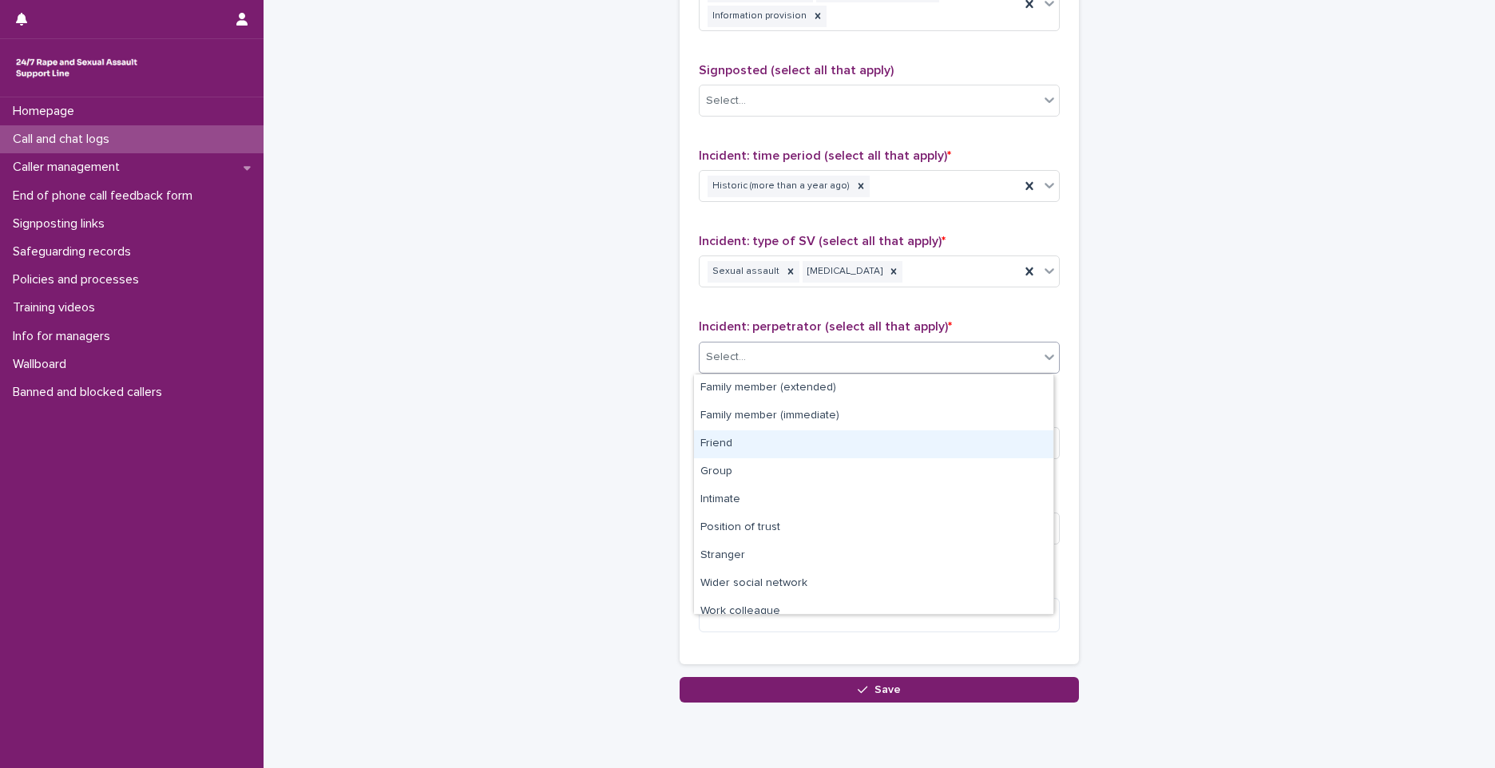
click at [743, 435] on div "Friend" at bounding box center [873, 444] width 359 height 28
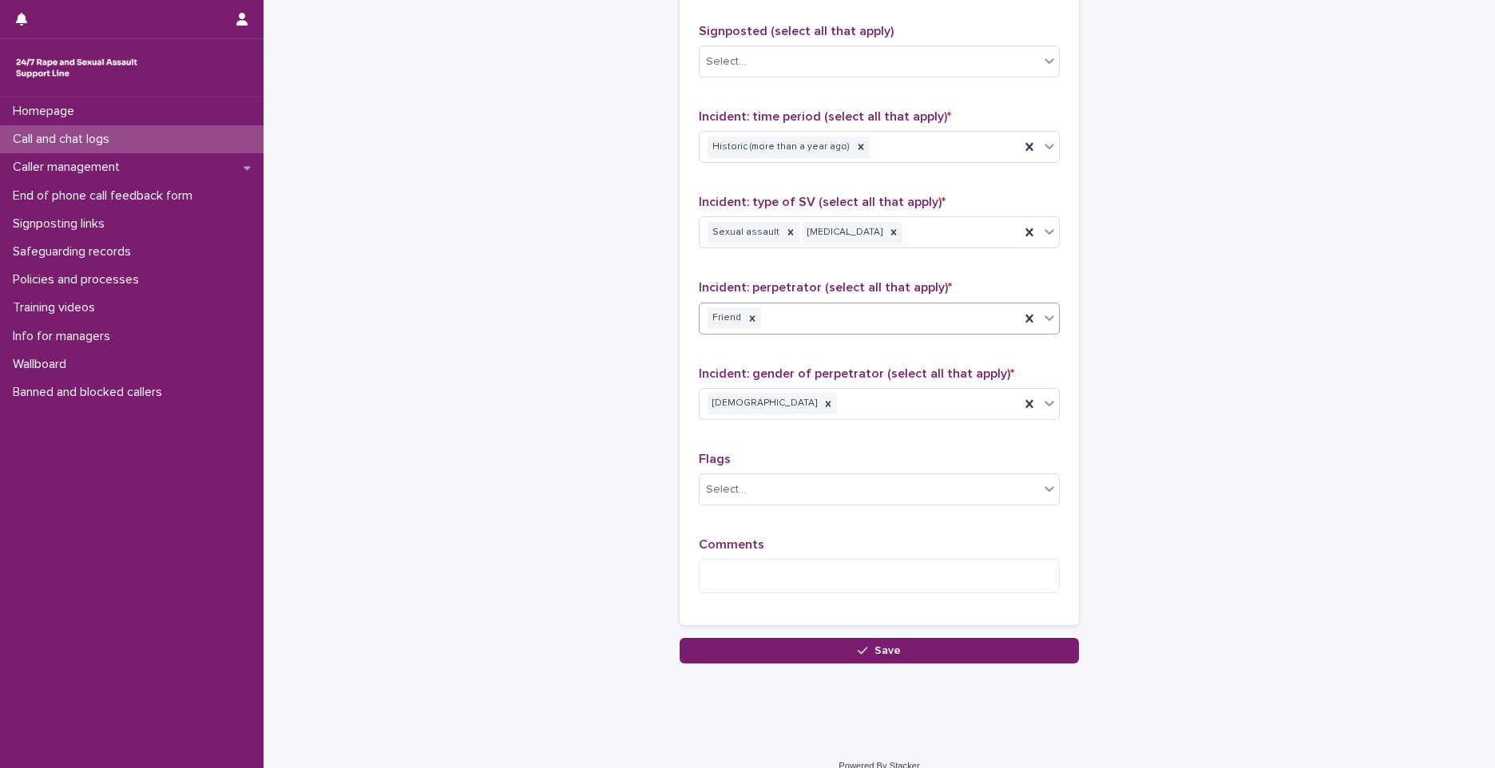
scroll to position [1109, 0]
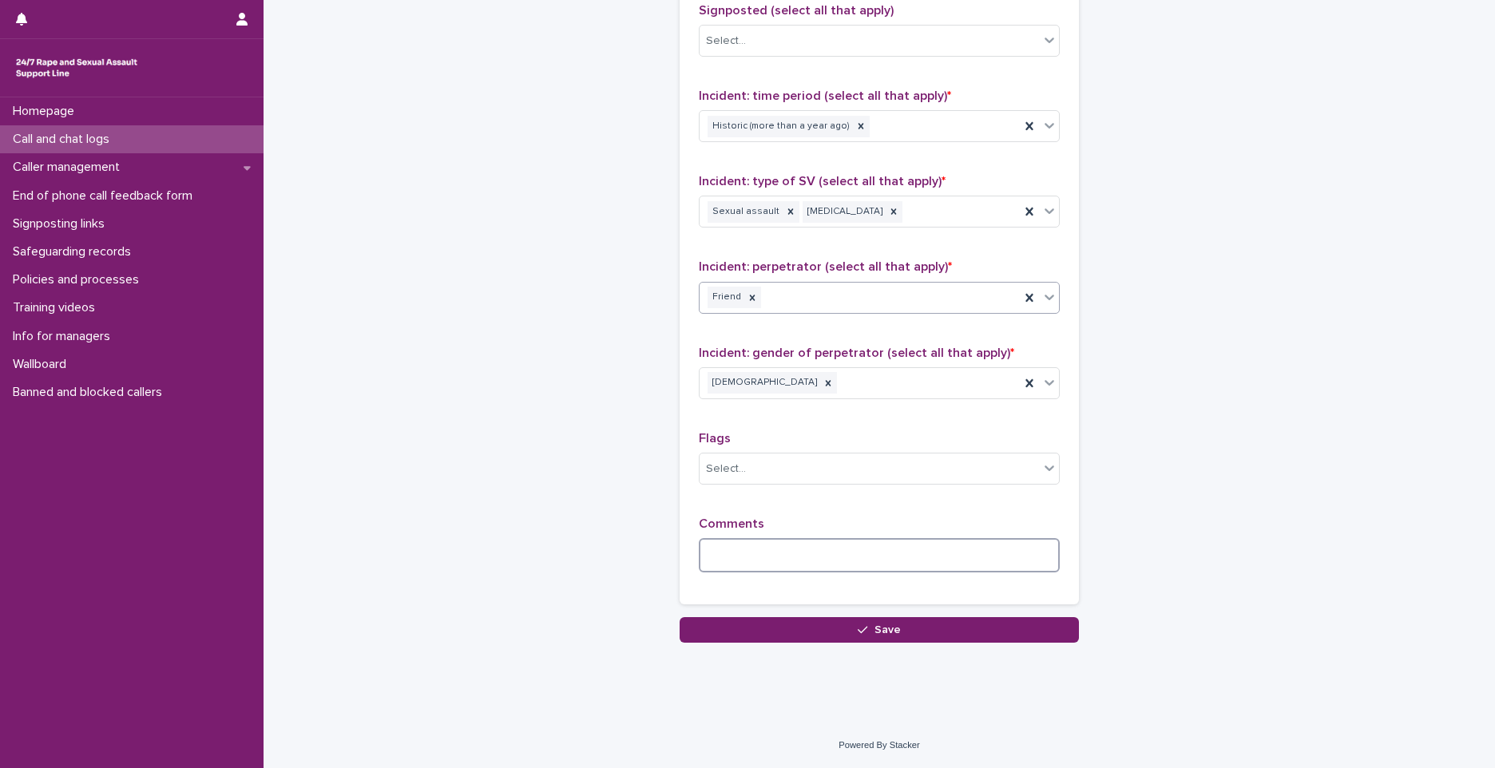
click at [737, 550] on textarea at bounding box center [879, 555] width 361 height 34
click at [1043, 478] on div at bounding box center [1049, 468] width 19 height 29
click at [874, 414] on div "Type of support received (select all that apply) Emotional support Exploration …" at bounding box center [879, 240] width 361 height 690
click at [752, 561] on textarea "*****" at bounding box center [879, 555] width 361 height 34
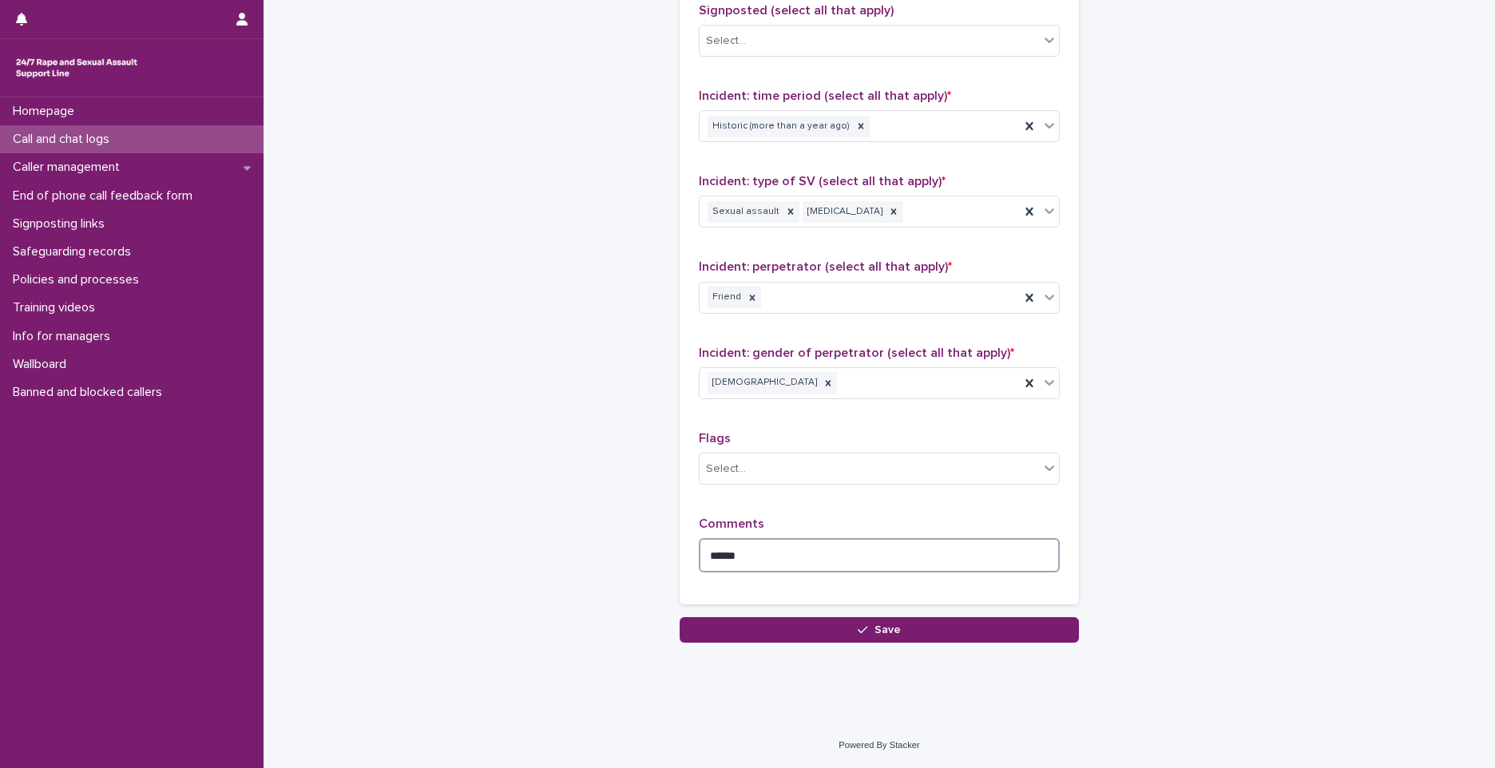
click at [752, 561] on textarea "*****" at bounding box center [879, 555] width 361 height 34
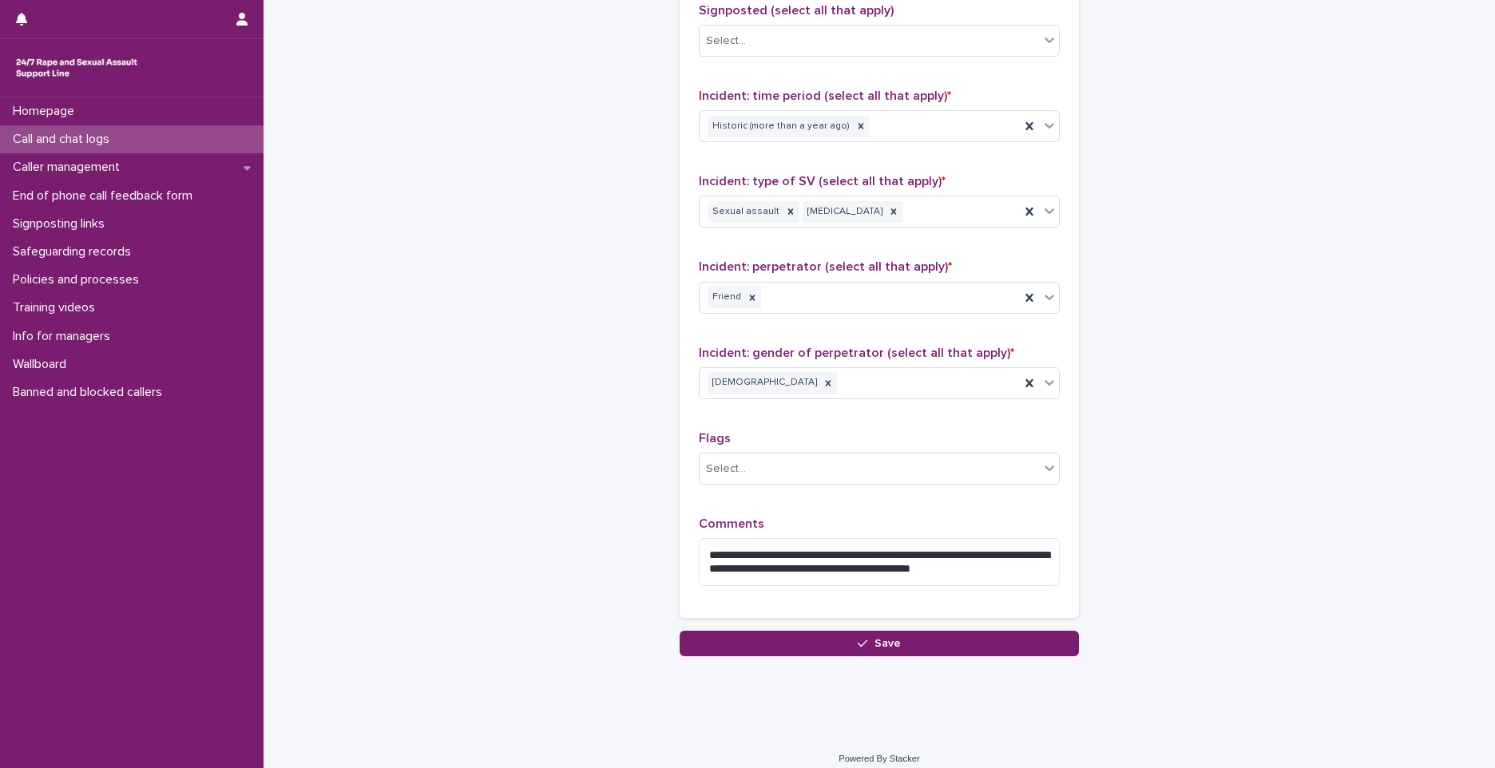
click at [830, 570] on textarea "**********" at bounding box center [879, 562] width 361 height 48
click at [881, 588] on div "**********" at bounding box center [879, 558] width 361 height 82
click at [824, 567] on textarea "**********" at bounding box center [879, 562] width 361 height 48
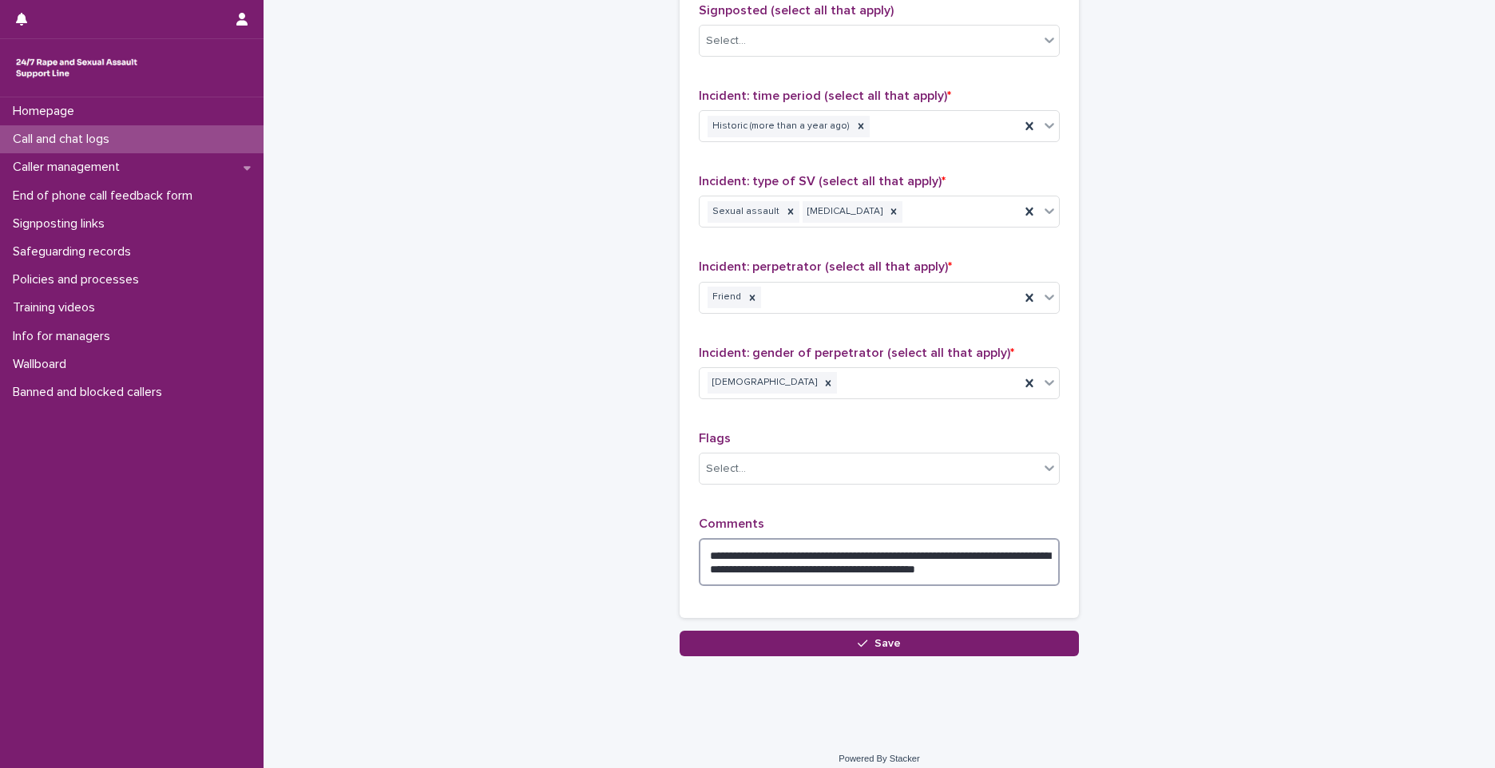
click at [886, 576] on textarea "**********" at bounding box center [879, 562] width 361 height 48
click at [1034, 576] on textarea "**********" at bounding box center [879, 562] width 361 height 48
click at [1037, 574] on textarea "**********" at bounding box center [879, 562] width 361 height 48
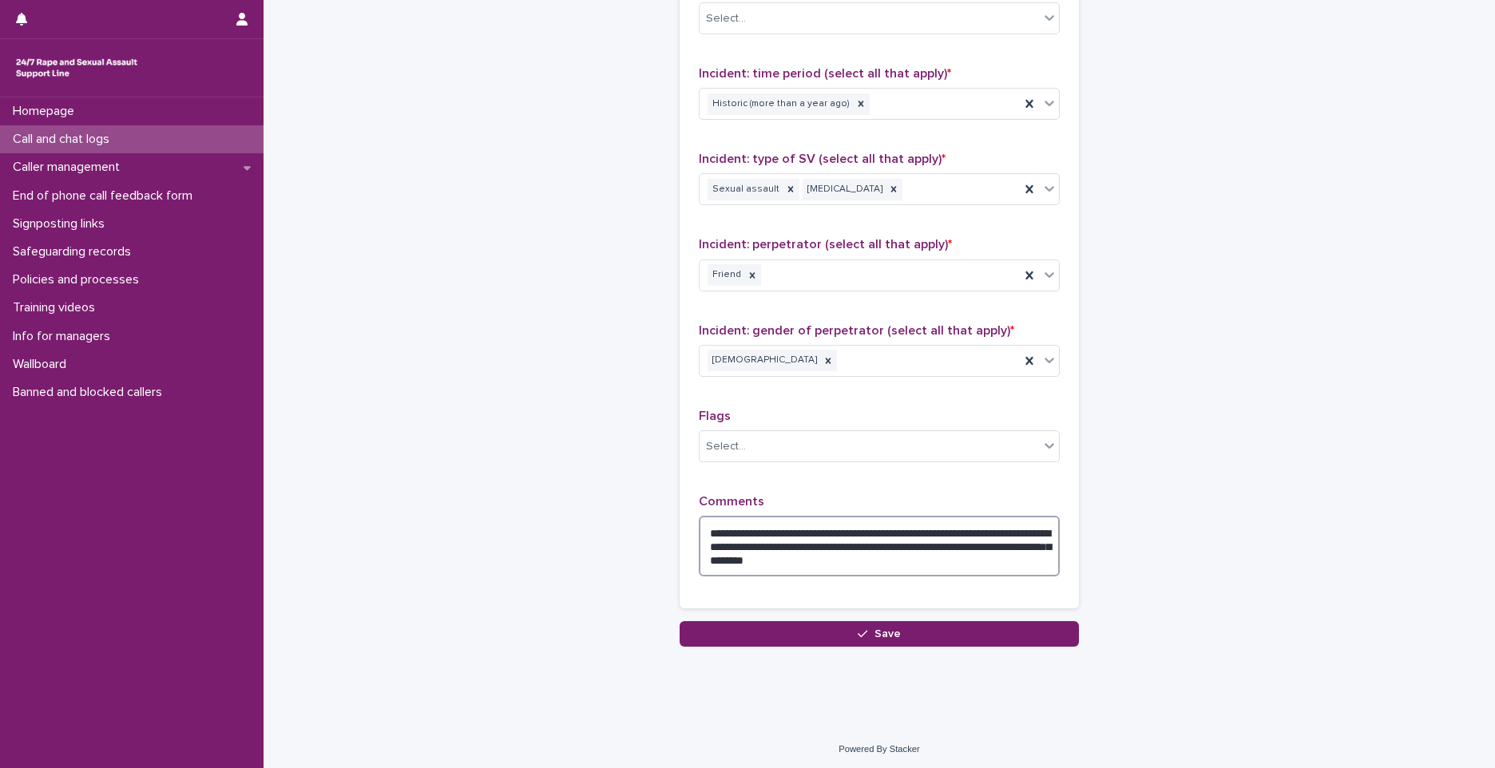
scroll to position [1136, 0]
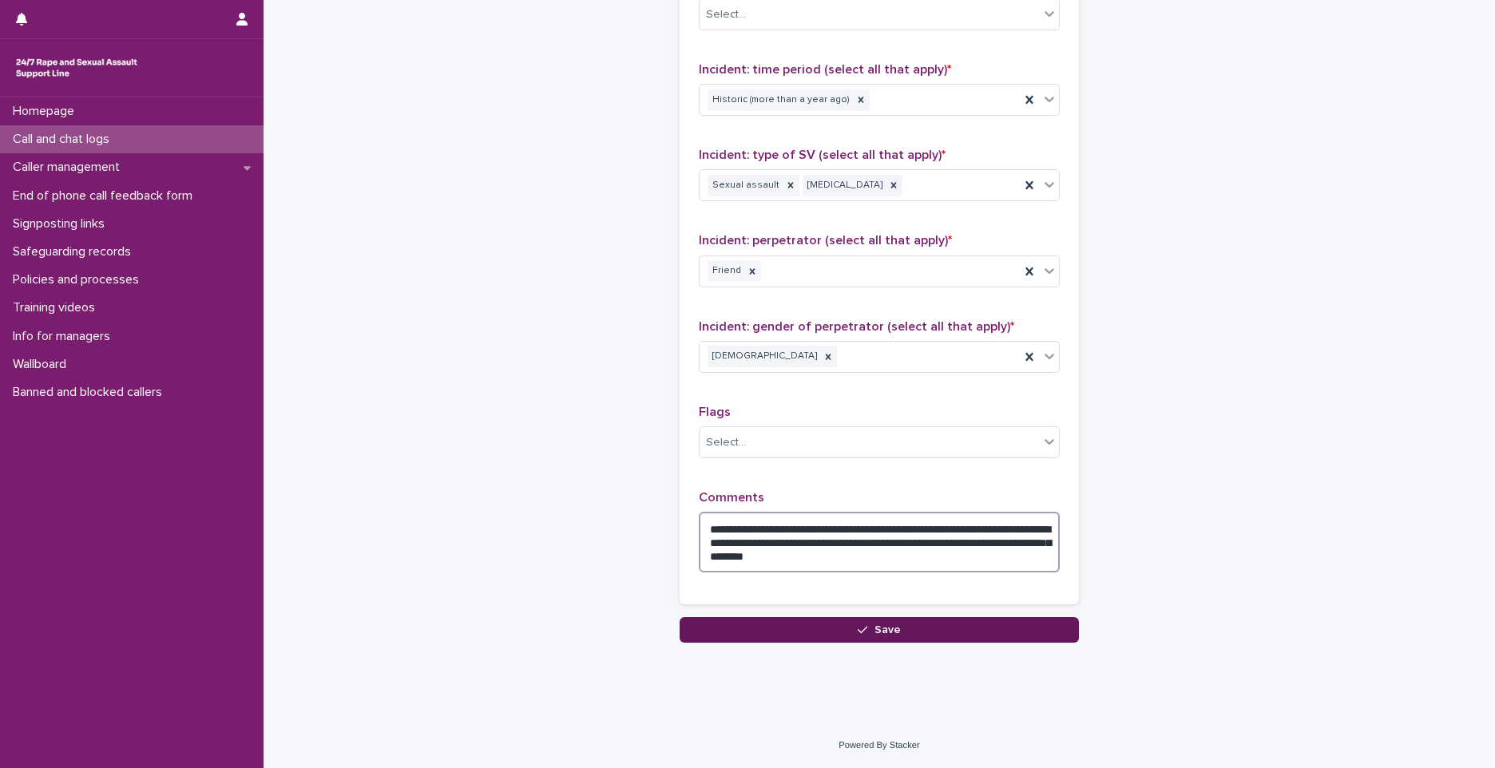
type textarea "**********"
click at [889, 625] on span "Save" at bounding box center [887, 629] width 26 height 11
